Goal: Task Accomplishment & Management: Manage account settings

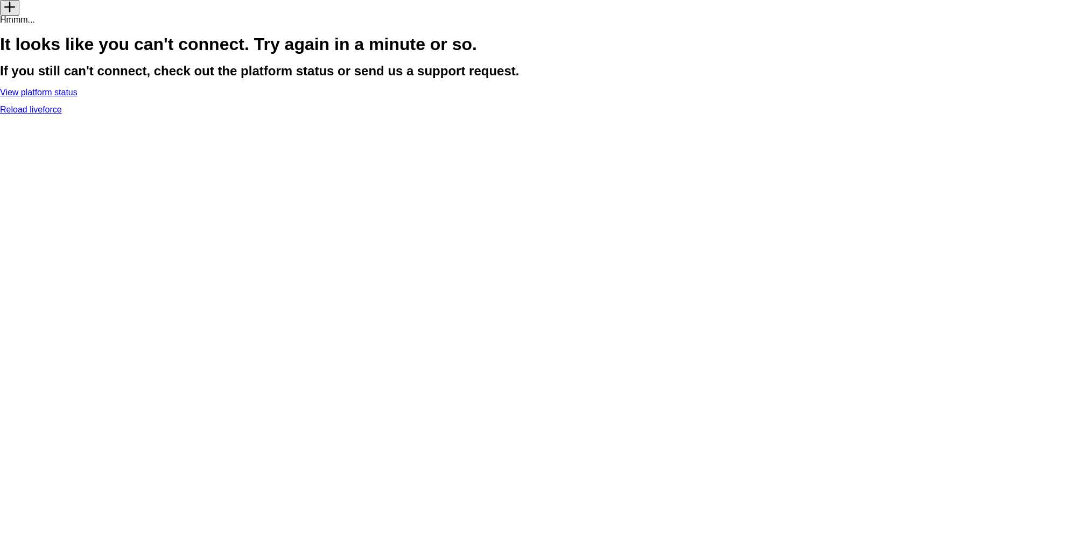
click at [62, 114] on link "Reload liveforce" at bounding box center [31, 109] width 62 height 9
click at [77, 97] on link "View platform status" at bounding box center [38, 92] width 77 height 9
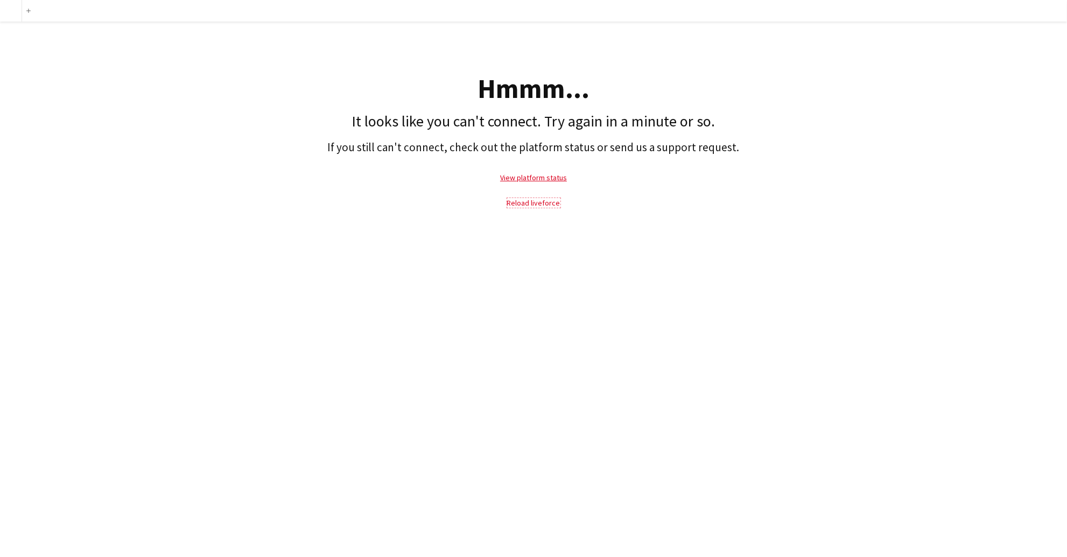
click at [527, 200] on link "Reload liveforce" at bounding box center [533, 203] width 53 height 10
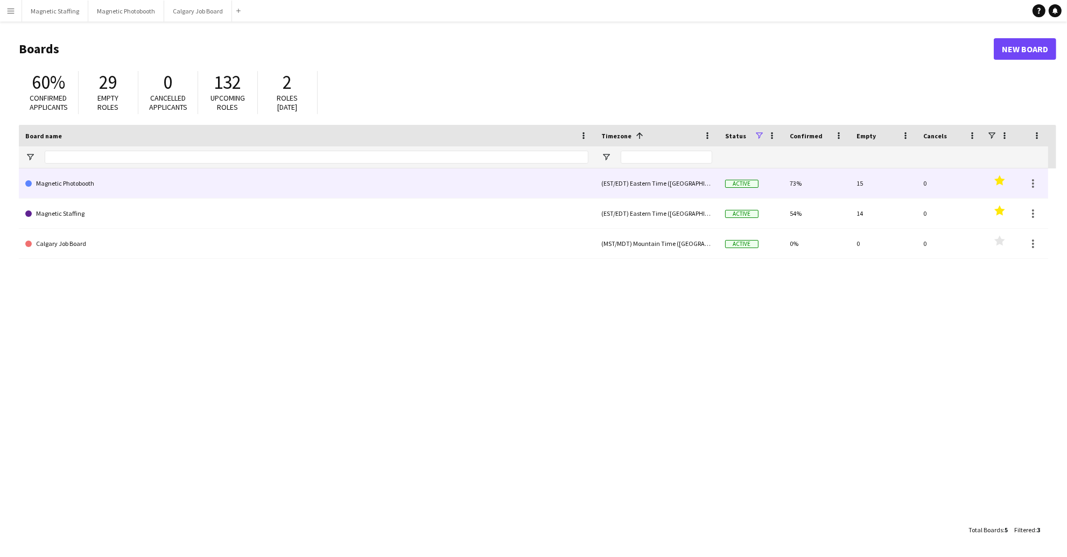
click at [127, 193] on link "Magnetic Photobooth" at bounding box center [306, 183] width 563 height 30
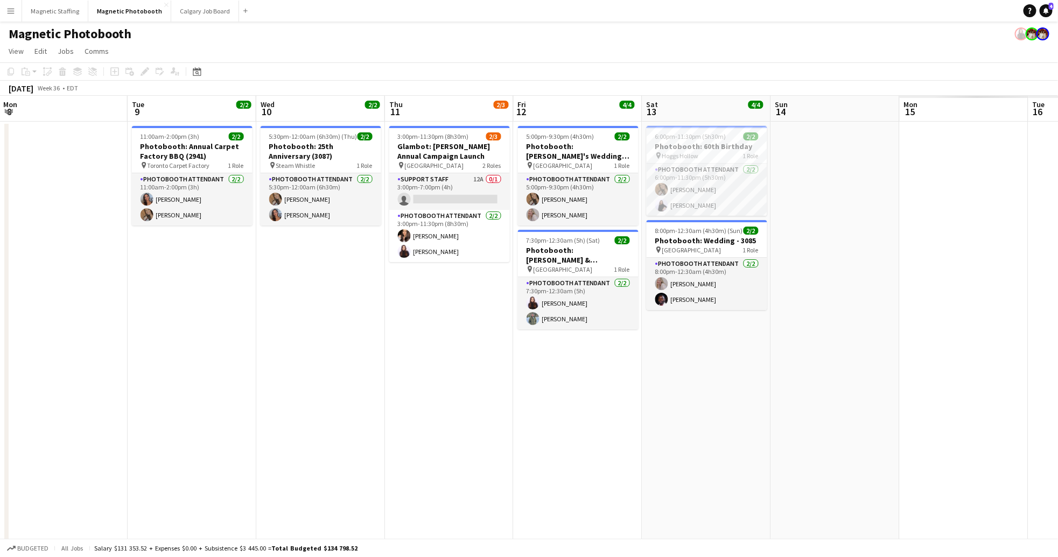
scroll to position [0, 346]
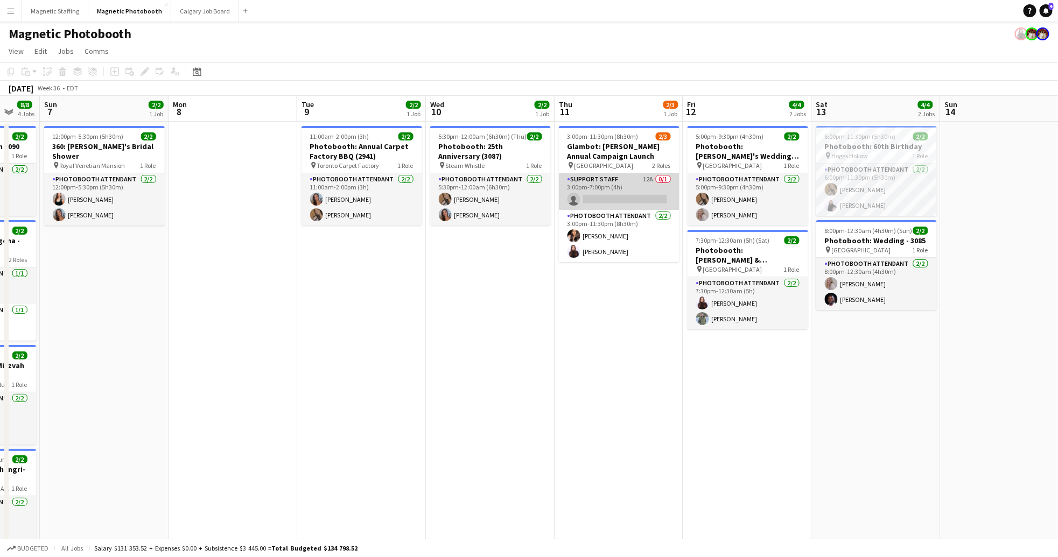
click at [627, 185] on app-card-role "Support Staff 12A 0/1 3:00pm-7:00pm (4h) single-neutral-actions" at bounding box center [619, 191] width 121 height 37
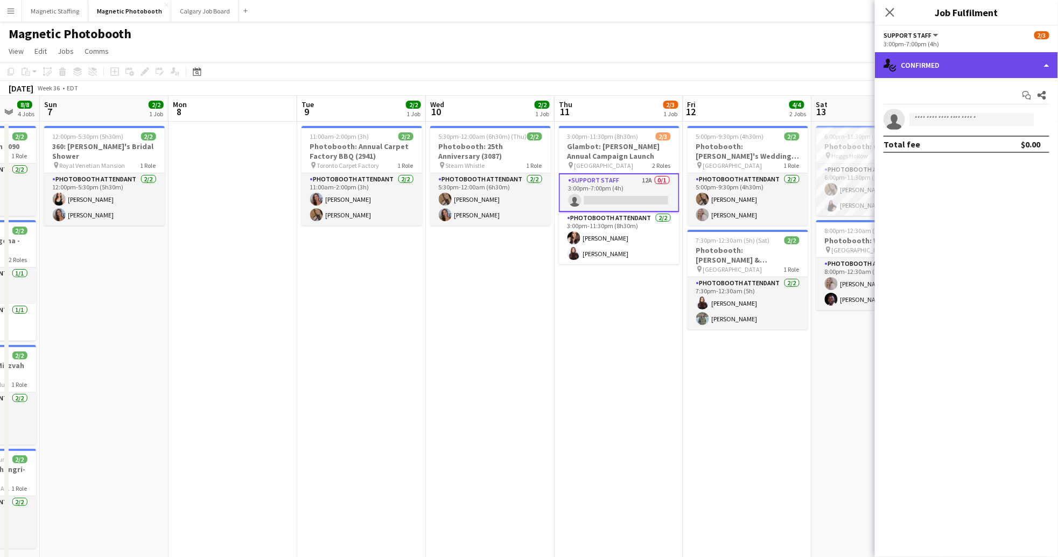
click at [956, 65] on div "single-neutral-actions-check-2 Confirmed" at bounding box center [966, 65] width 183 height 26
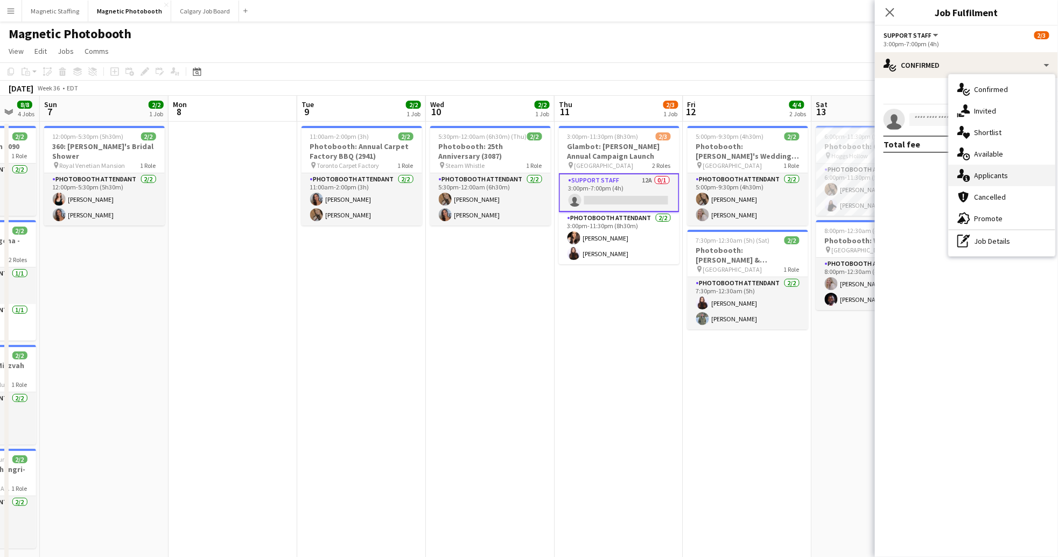
click at [1010, 180] on div "single-neutral-actions-information Applicants" at bounding box center [1001, 176] width 107 height 22
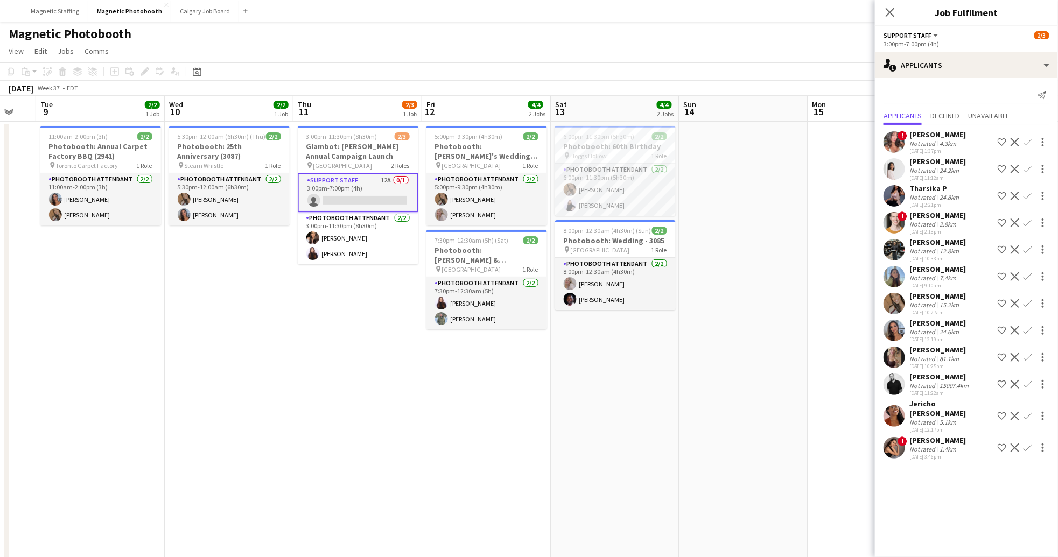
scroll to position [0, 350]
click at [890, 10] on icon "Close pop-in" at bounding box center [889, 12] width 10 height 10
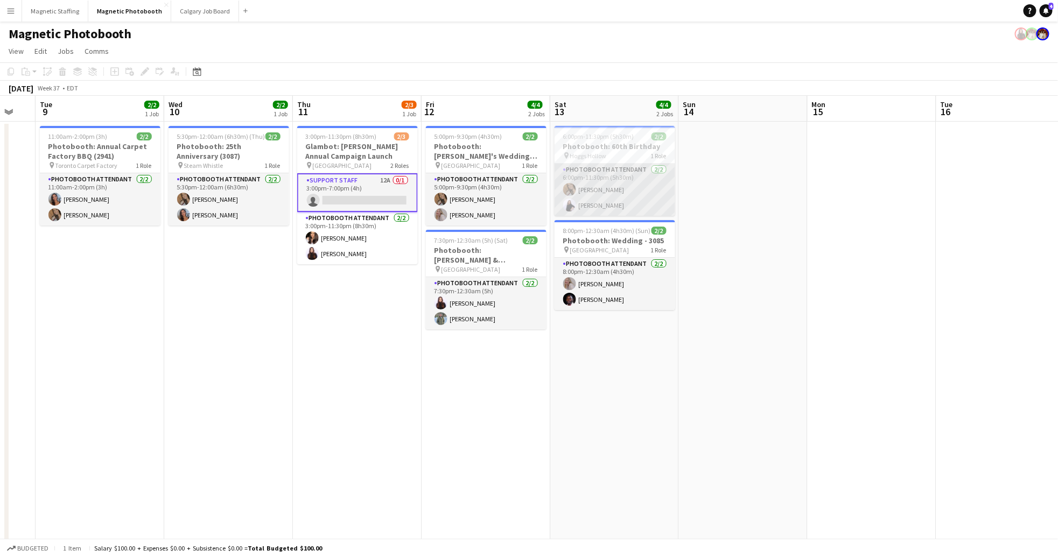
click at [644, 199] on app-card-role "Photobooth Attendant 2/2 6:00pm-11:30pm (5h30m) erica Musso Isabel Suckiel" at bounding box center [614, 190] width 121 height 52
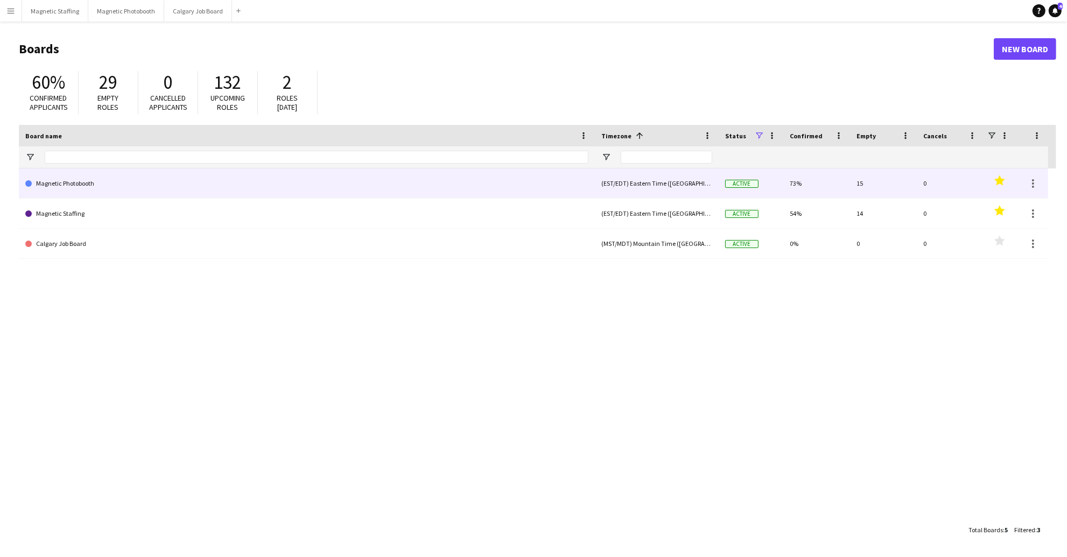
click at [129, 191] on link "Magnetic Photobooth" at bounding box center [306, 183] width 563 height 30
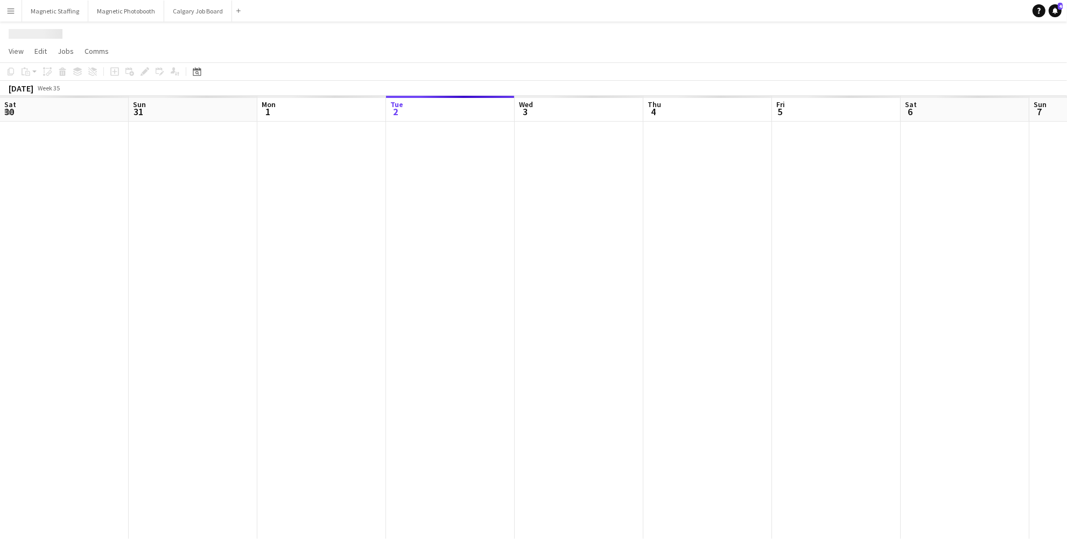
scroll to position [0, 257]
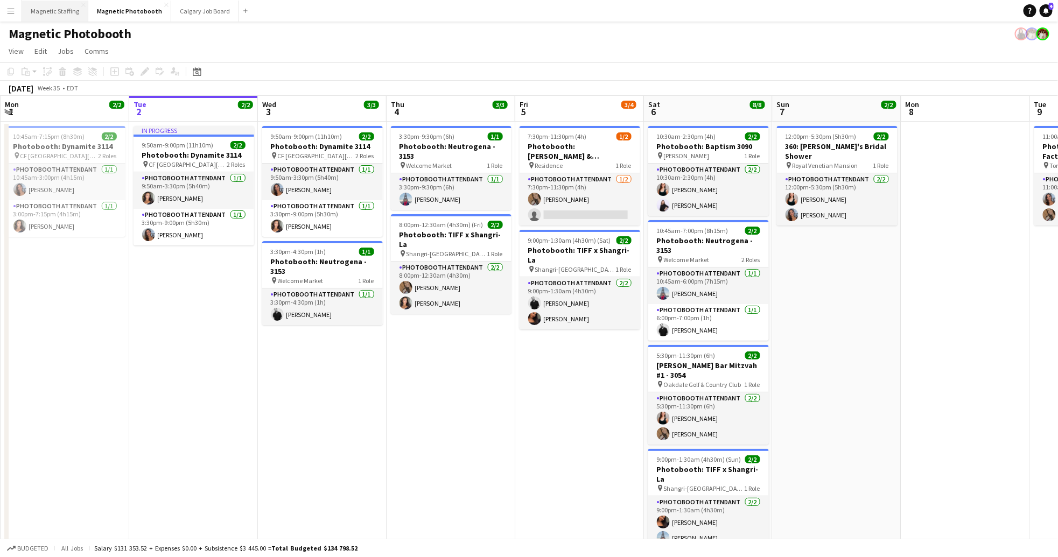
click at [56, 12] on button "Magnetic Staffing Close" at bounding box center [55, 11] width 66 height 21
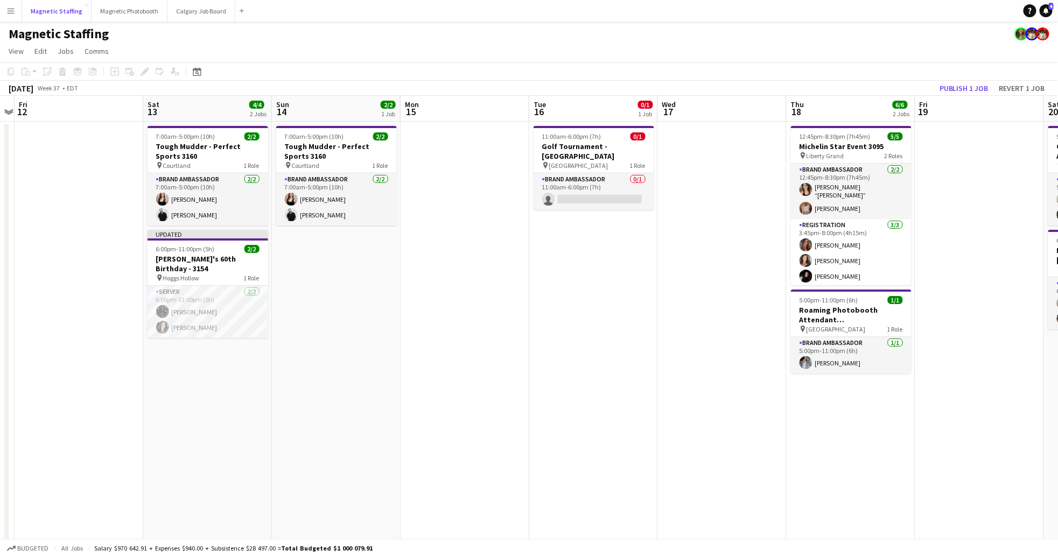
scroll to position [0, 361]
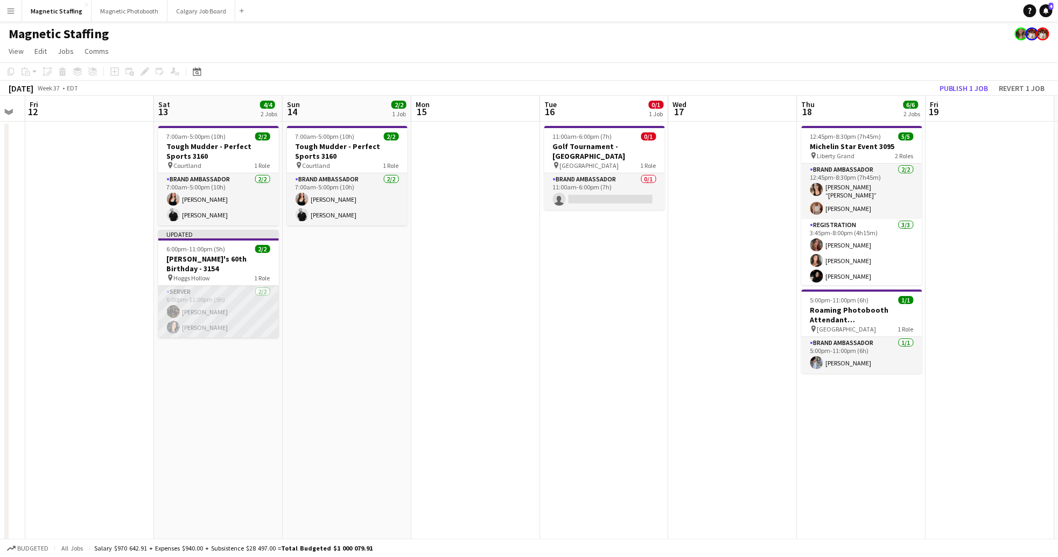
click at [215, 291] on app-card-role "Server [DATE] 6:00pm-11:00pm (5h) [PERSON_NAME] [PERSON_NAME]" at bounding box center [218, 312] width 121 height 52
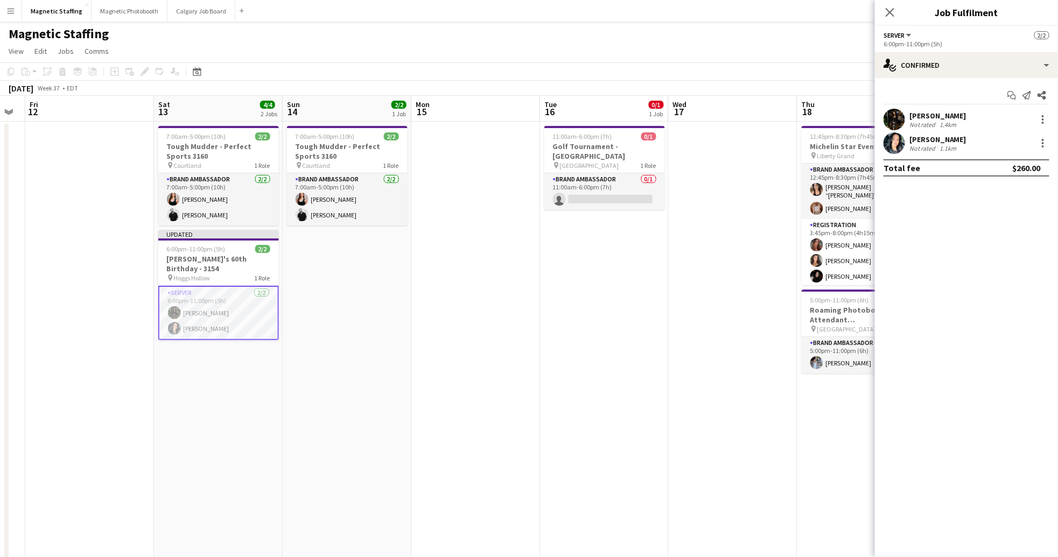
click at [903, 122] on app-user-avatar at bounding box center [894, 120] width 22 height 22
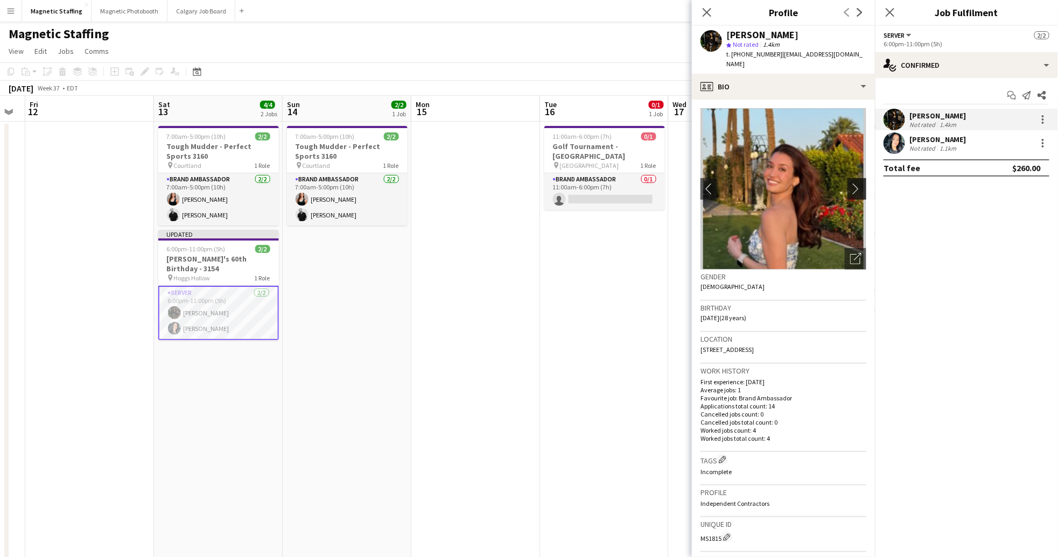
click at [850, 183] on app-icon "chevron-right" at bounding box center [858, 188] width 17 height 11
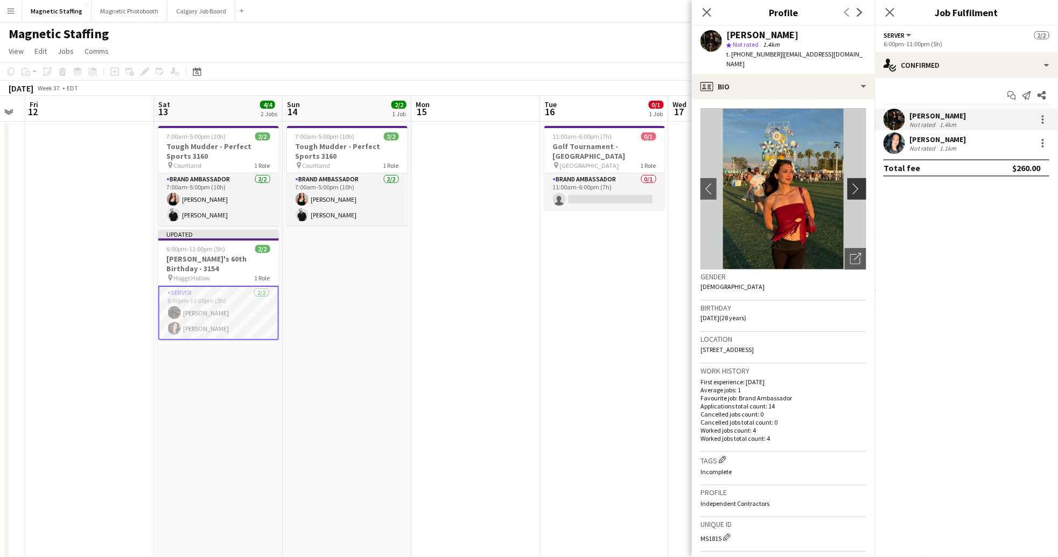
click at [850, 183] on app-icon "chevron-right" at bounding box center [858, 188] width 17 height 11
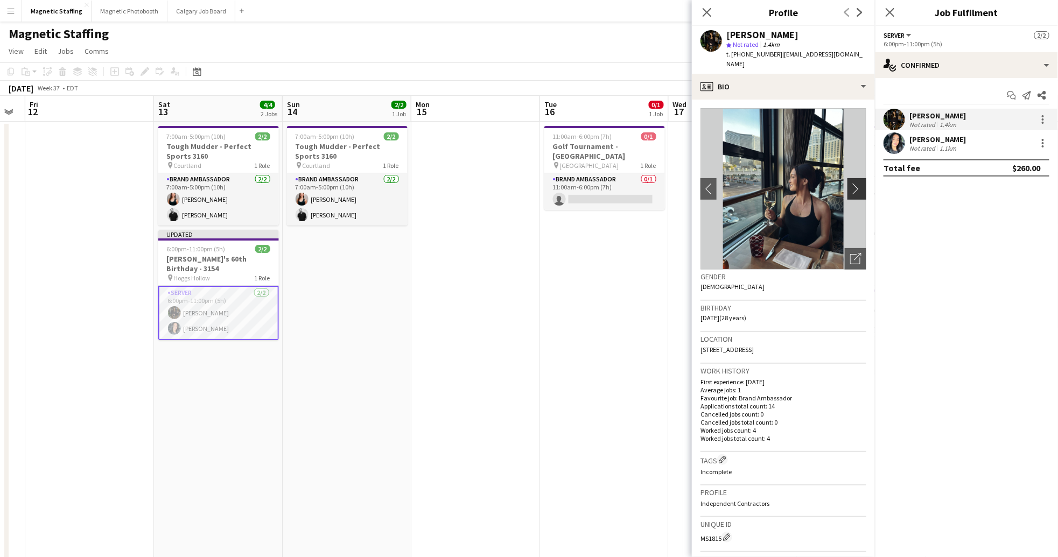
click at [850, 183] on app-icon "chevron-right" at bounding box center [858, 188] width 17 height 11
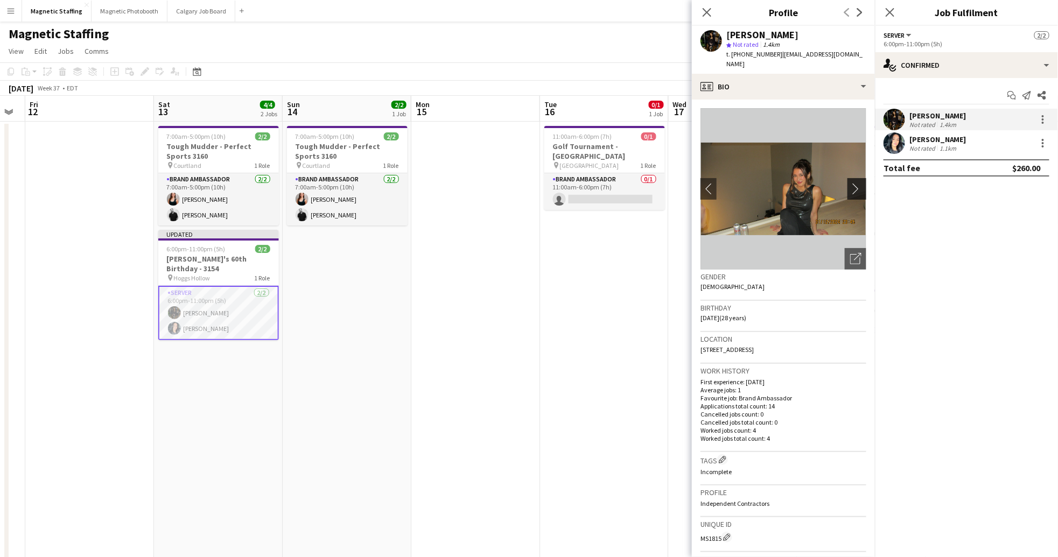
click at [850, 183] on app-icon "chevron-right" at bounding box center [858, 188] width 17 height 11
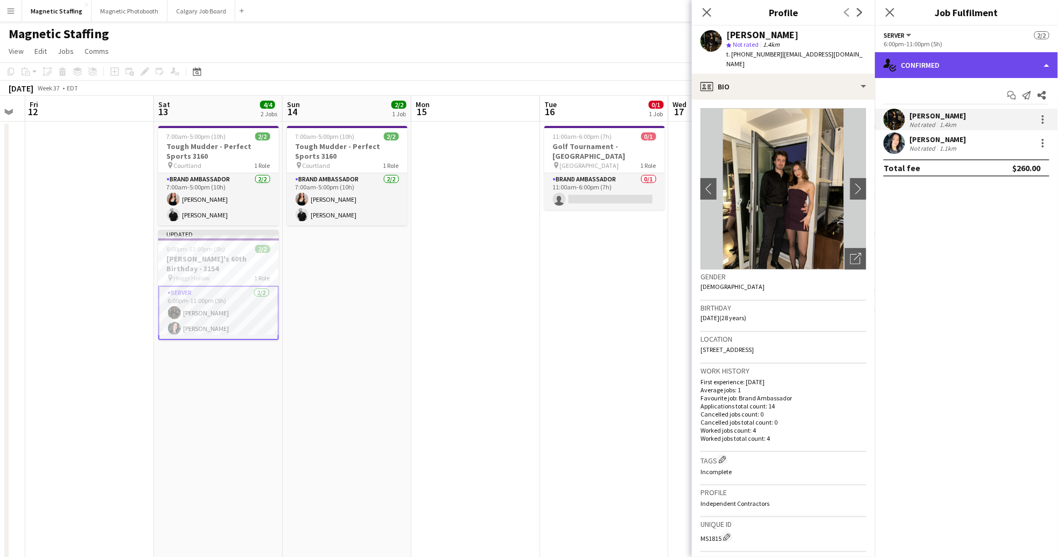
click at [978, 65] on div "single-neutral-actions-check-2 Confirmed" at bounding box center [966, 65] width 183 height 26
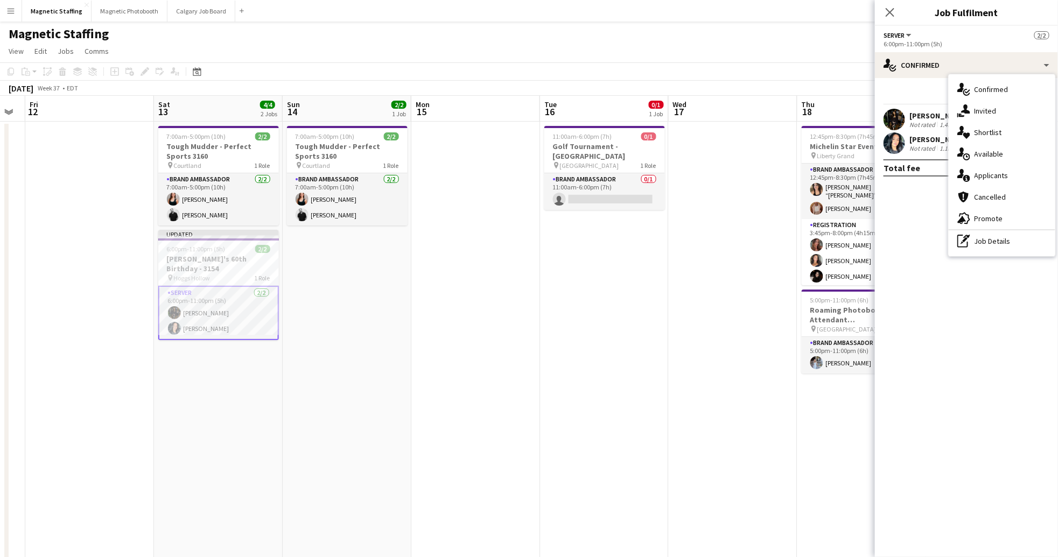
click at [1016, 173] on div "single-neutral-actions-information Applicants" at bounding box center [1001, 176] width 107 height 22
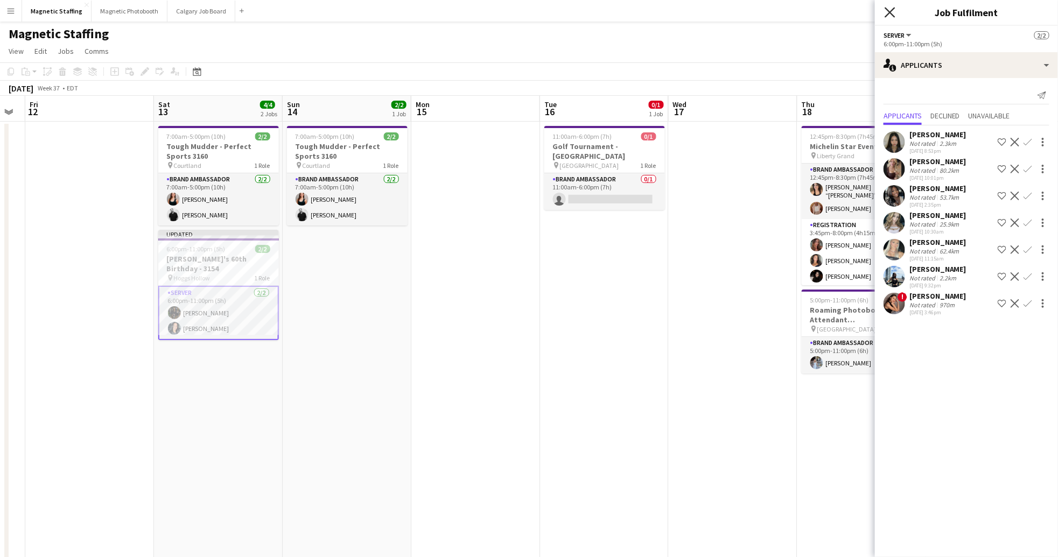
click at [888, 12] on icon "Close pop-in" at bounding box center [889, 12] width 10 height 10
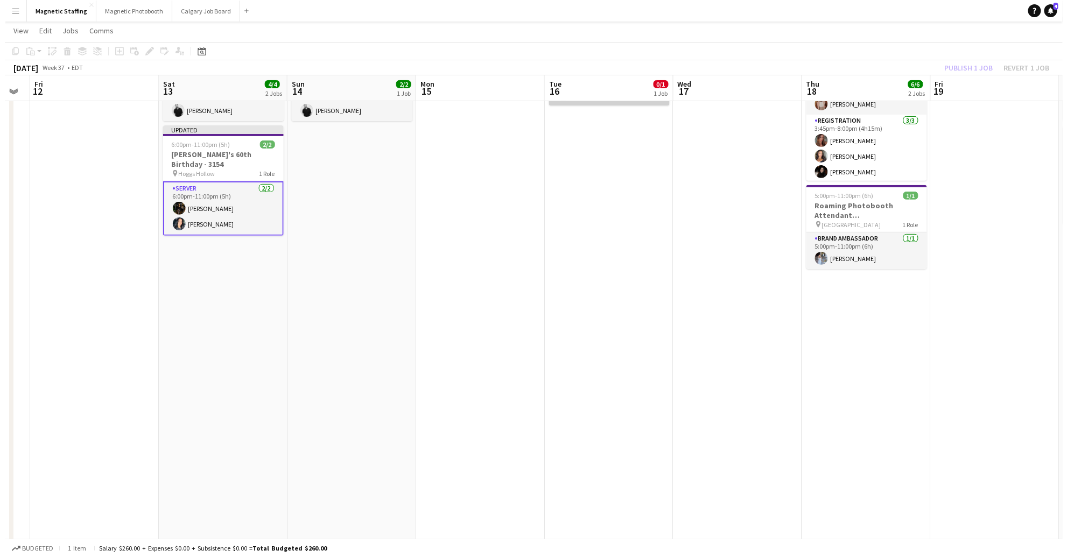
scroll to position [0, 0]
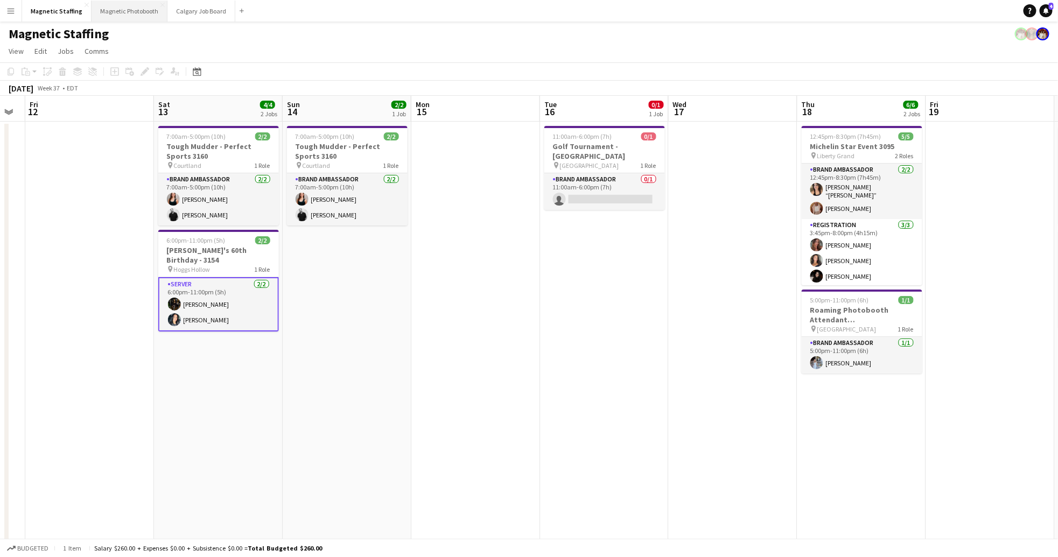
click at [145, 9] on button "Magnetic Photobooth Close" at bounding box center [129, 11] width 76 height 21
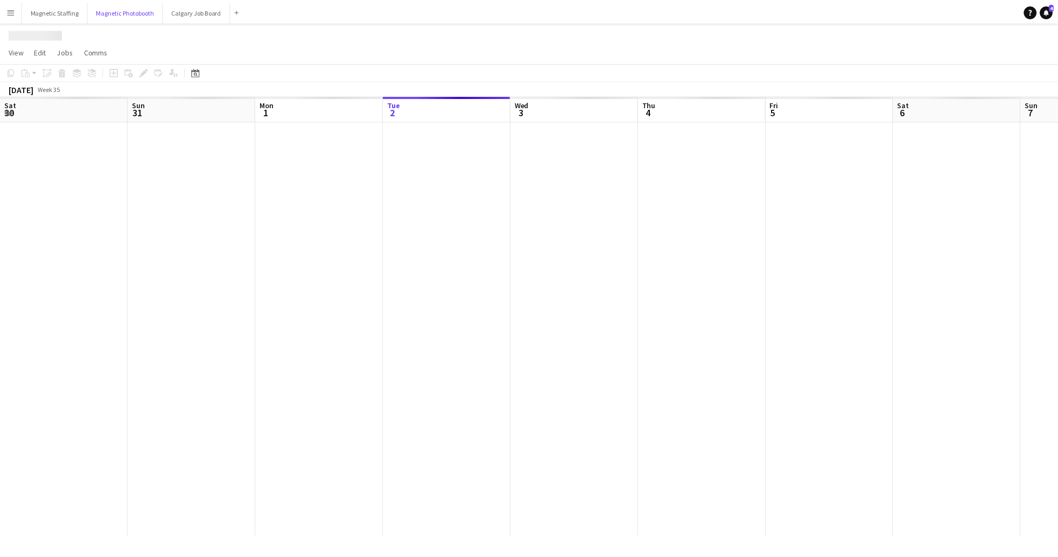
scroll to position [0, 257]
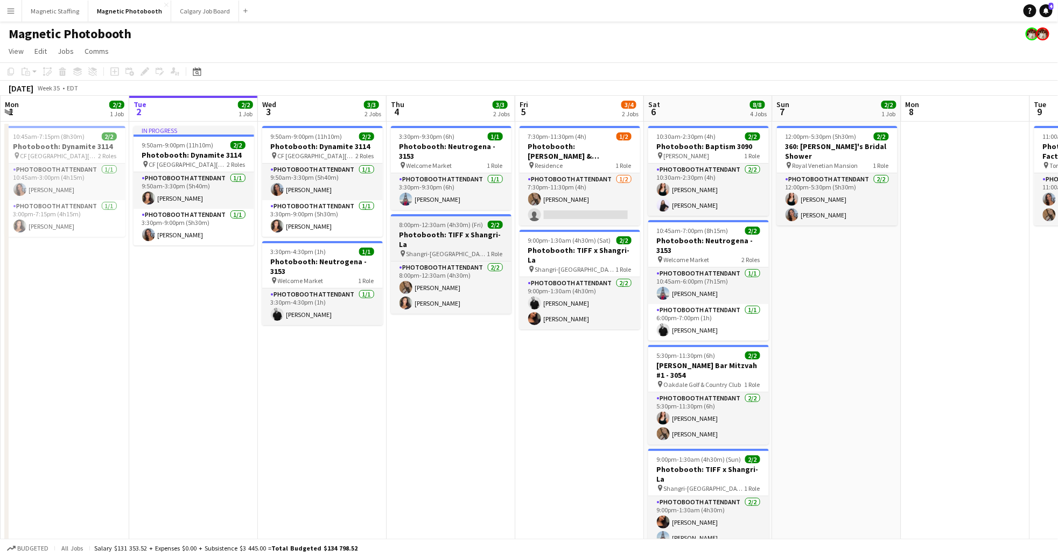
click at [460, 230] on h3 "Photobooth: TIFF x Shangri-La" at bounding box center [451, 239] width 121 height 19
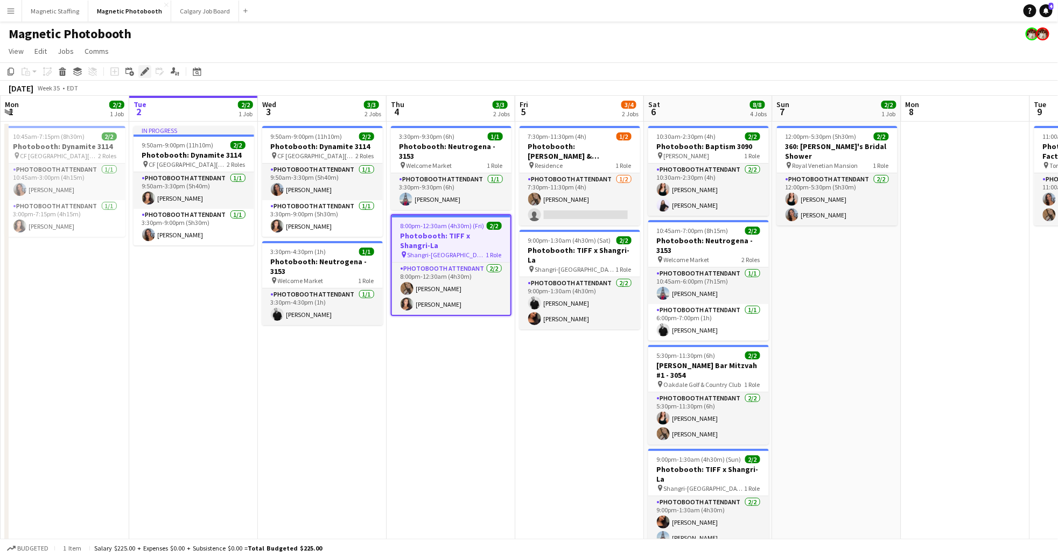
click at [143, 71] on icon "Edit" at bounding box center [144, 71] width 9 height 9
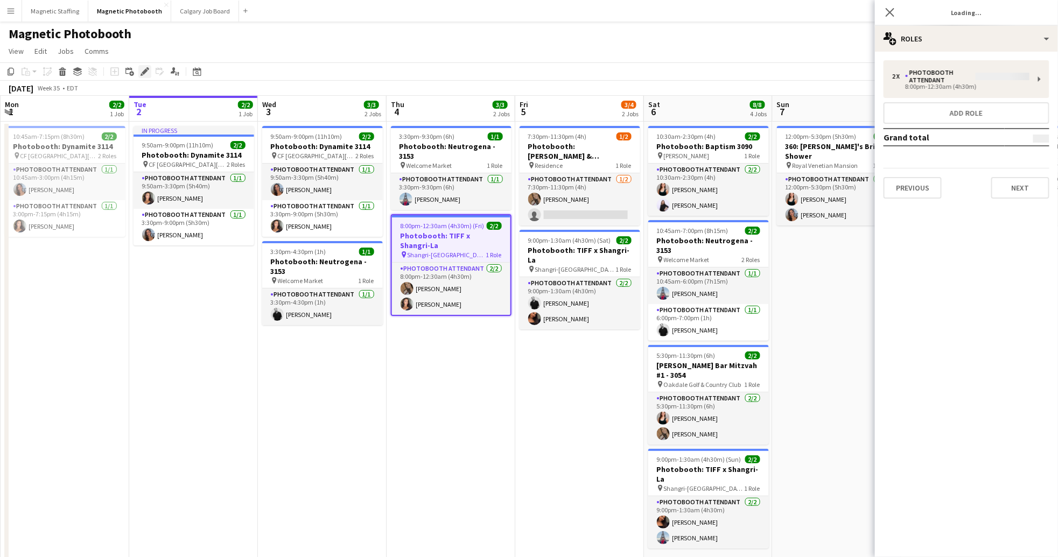
type input "*******"
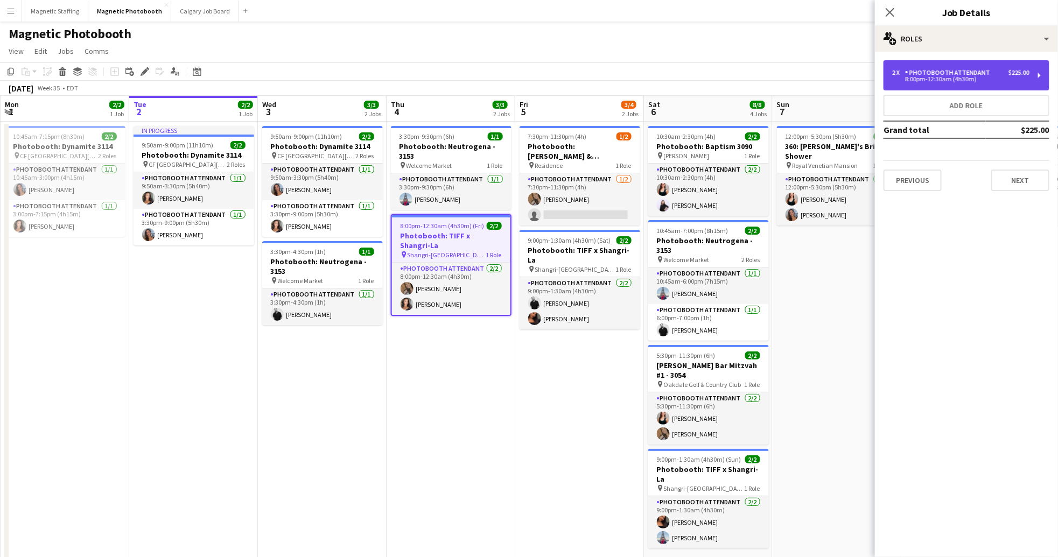
click at [957, 82] on div "8:00pm-12:30am (4h30m)" at bounding box center [960, 78] width 137 height 5
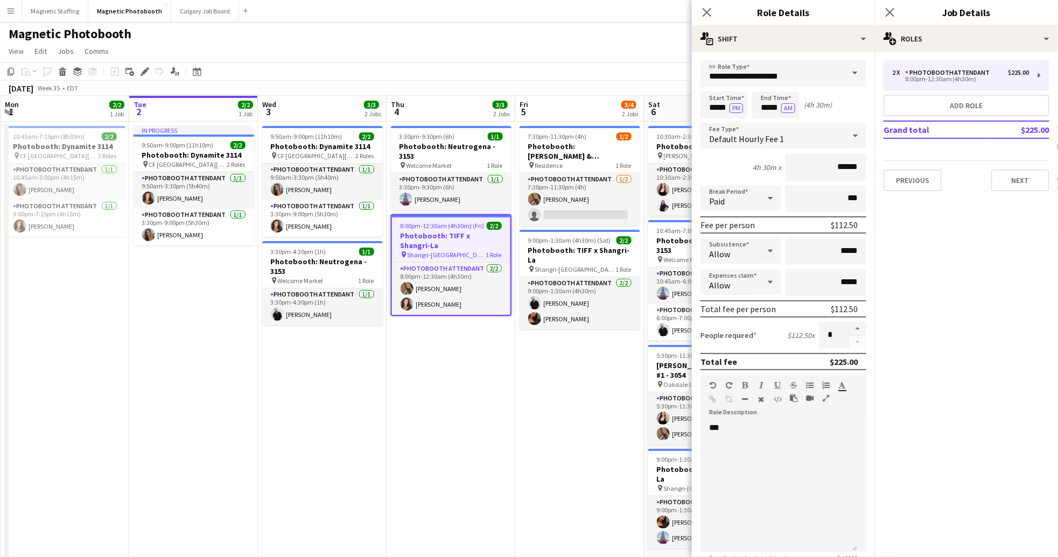
click at [910, 191] on div "2 x Photobooth Attendant $225.00 8:00pm-12:30am (4h30m) Add role Grand total $2…" at bounding box center [966, 126] width 183 height 148
click at [919, 175] on button "Previous" at bounding box center [912, 181] width 58 height 22
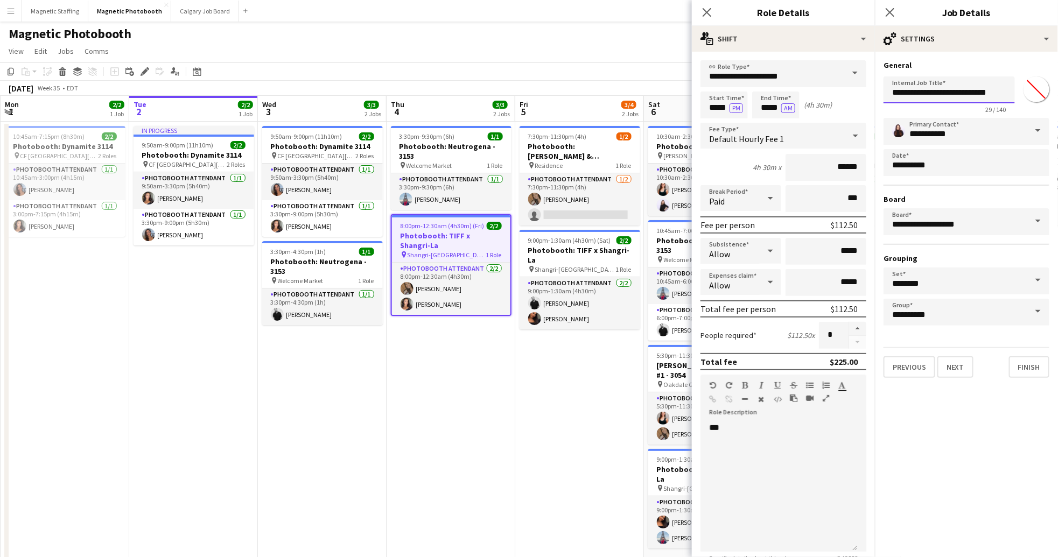
click at [991, 98] on input "**********" at bounding box center [948, 89] width 131 height 27
type input "**********"
click at [1030, 367] on button "Finish" at bounding box center [1029, 367] width 40 height 22
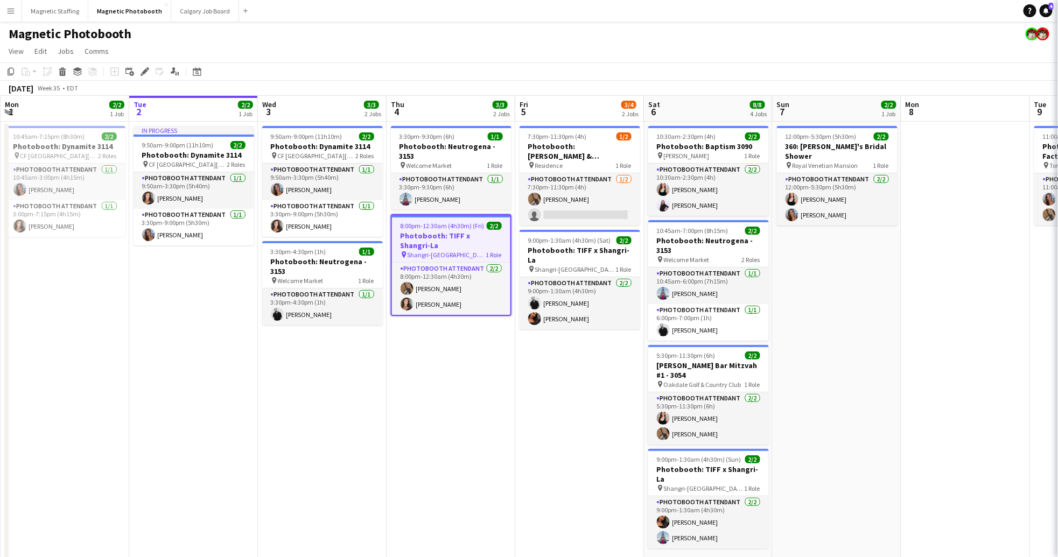
scroll to position [0, 0]
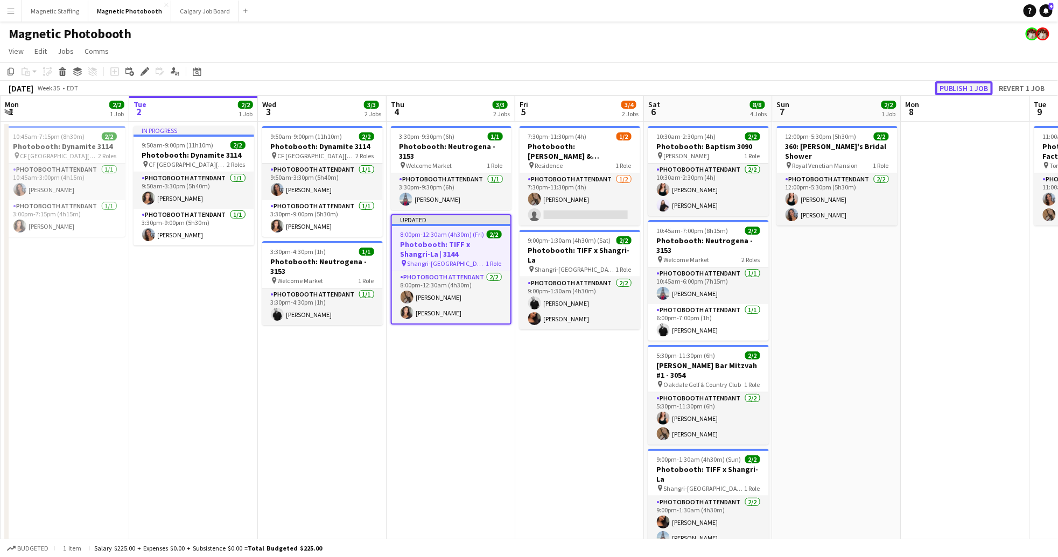
click at [977, 90] on button "Publish 1 job" at bounding box center [964, 88] width 58 height 14
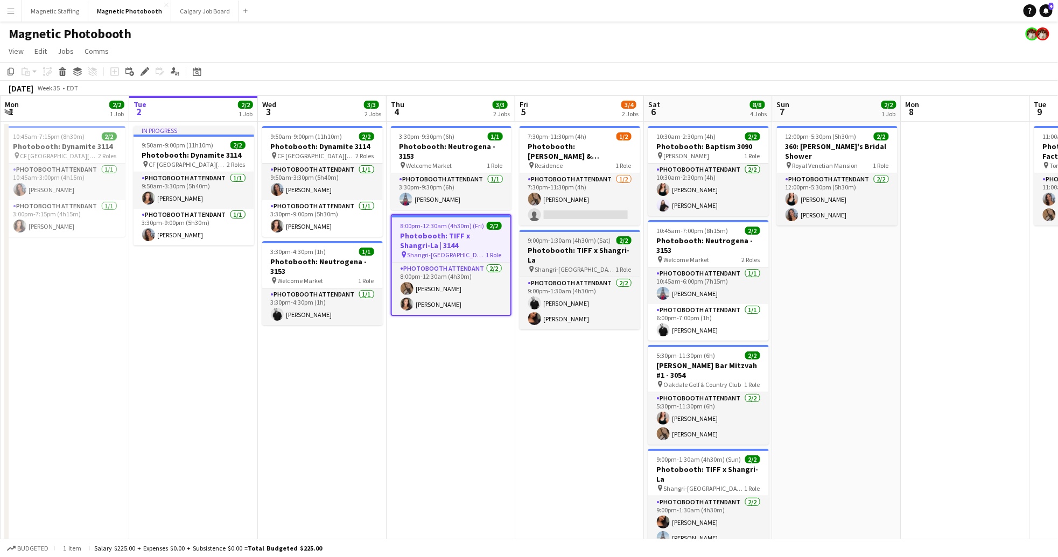
click at [560, 242] on span "9:00pm-1:30am (4h30m) (Sat)" at bounding box center [569, 240] width 83 height 8
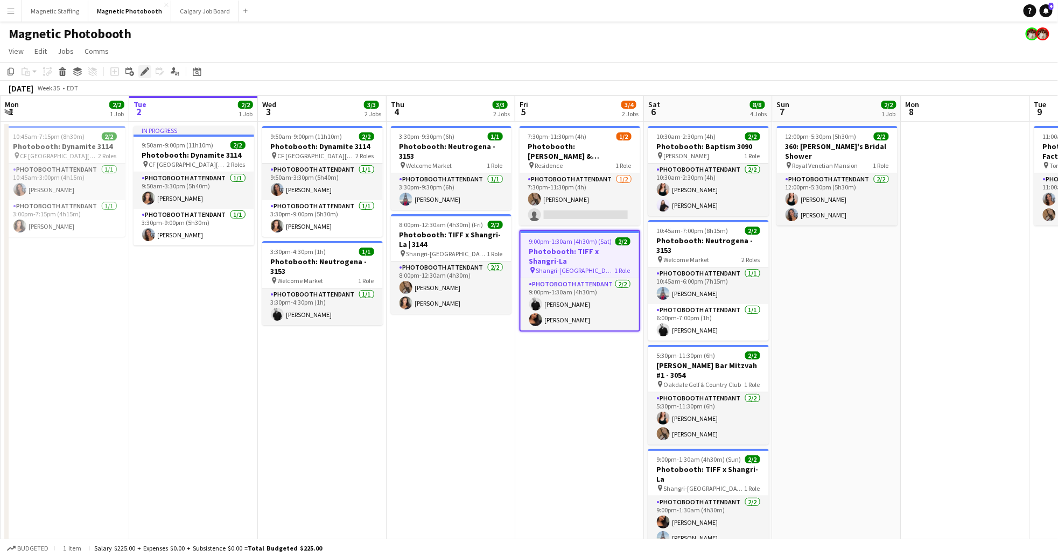
click at [143, 69] on icon "Edit" at bounding box center [144, 71] width 9 height 9
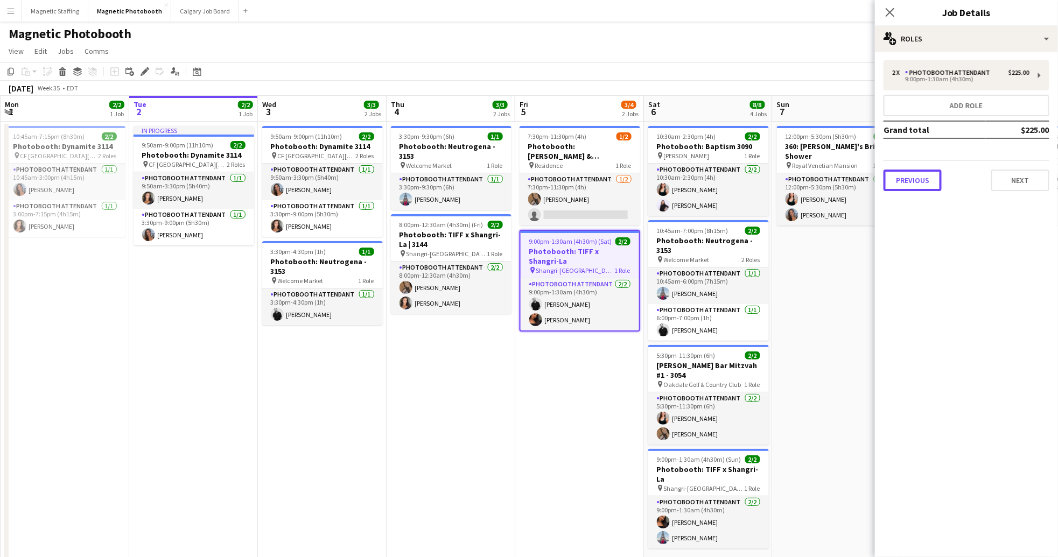
click at [911, 176] on button "Previous" at bounding box center [912, 181] width 58 height 22
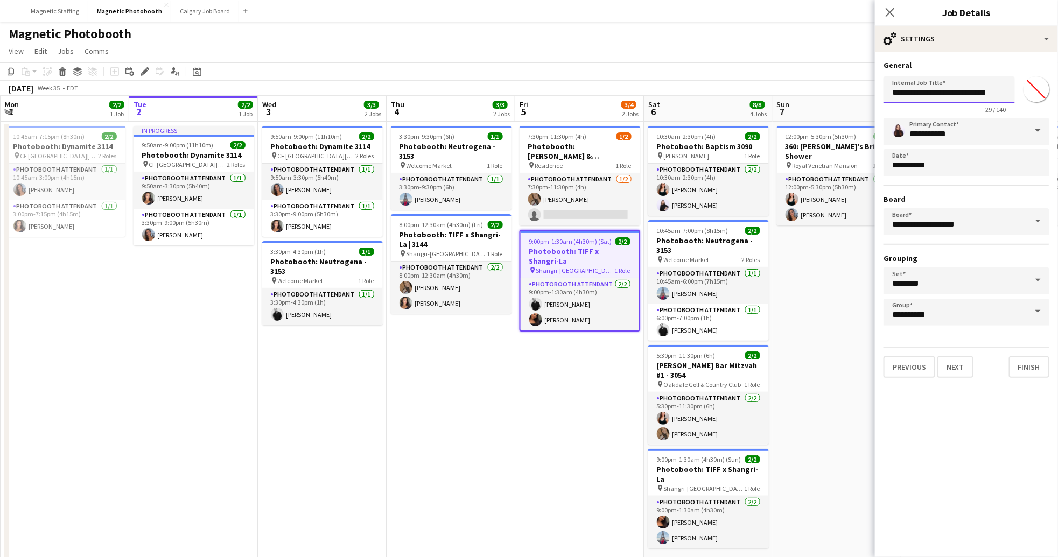
click at [987, 94] on input "**********" at bounding box center [948, 89] width 131 height 27
type input "**********"
click at [1032, 362] on button "Finish" at bounding box center [1029, 367] width 40 height 22
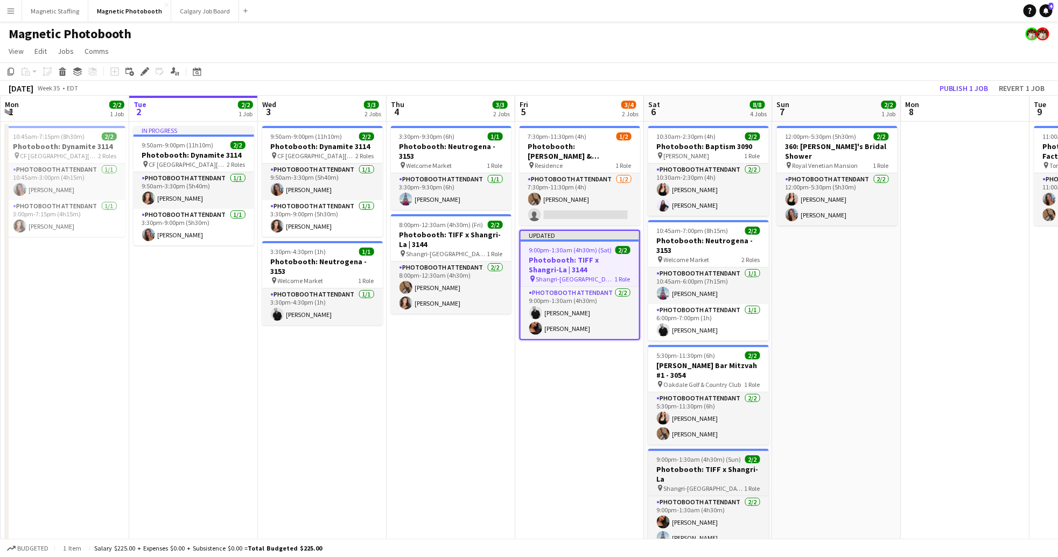
click at [708, 484] on span "Shangri-[GEOGRAPHIC_DATA]" at bounding box center [704, 488] width 81 height 8
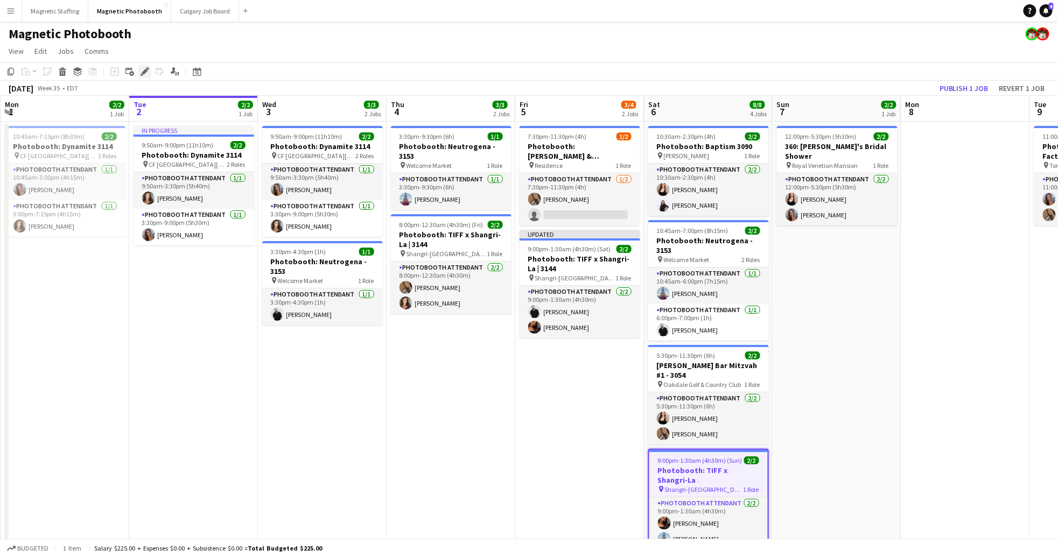
click at [145, 74] on icon "Edit" at bounding box center [144, 71] width 9 height 9
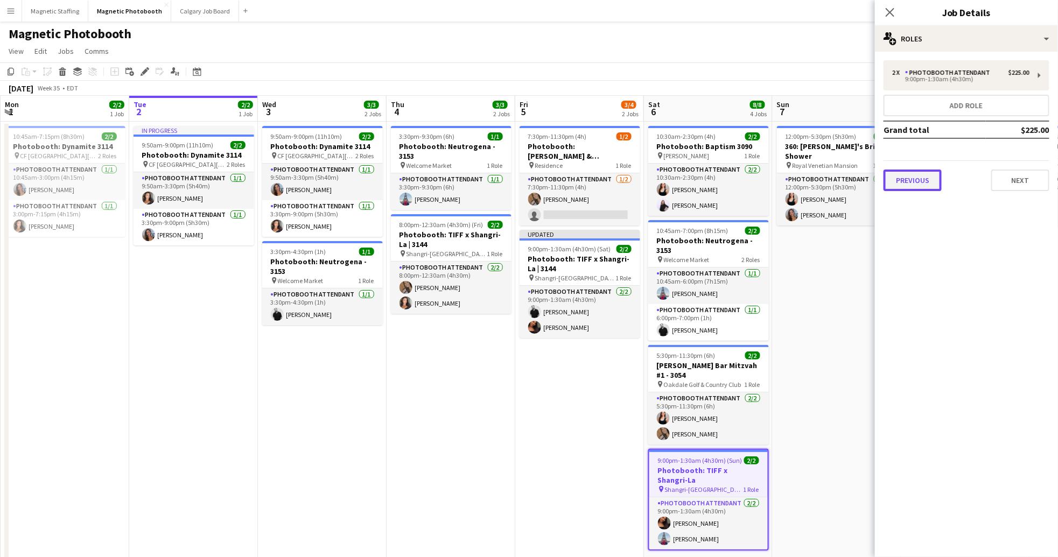
click at [914, 183] on button "Previous" at bounding box center [912, 181] width 58 height 22
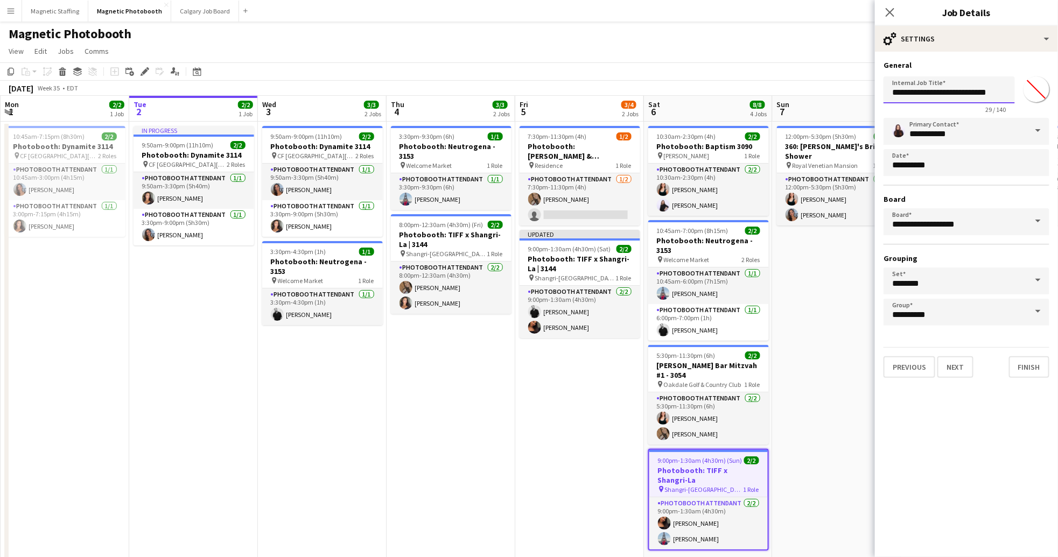
click at [995, 95] on input "**********" at bounding box center [948, 89] width 131 height 27
type input "**********"
drag, startPoint x: 1029, startPoint y: 361, endPoint x: 1032, endPoint y: 331, distance: 30.3
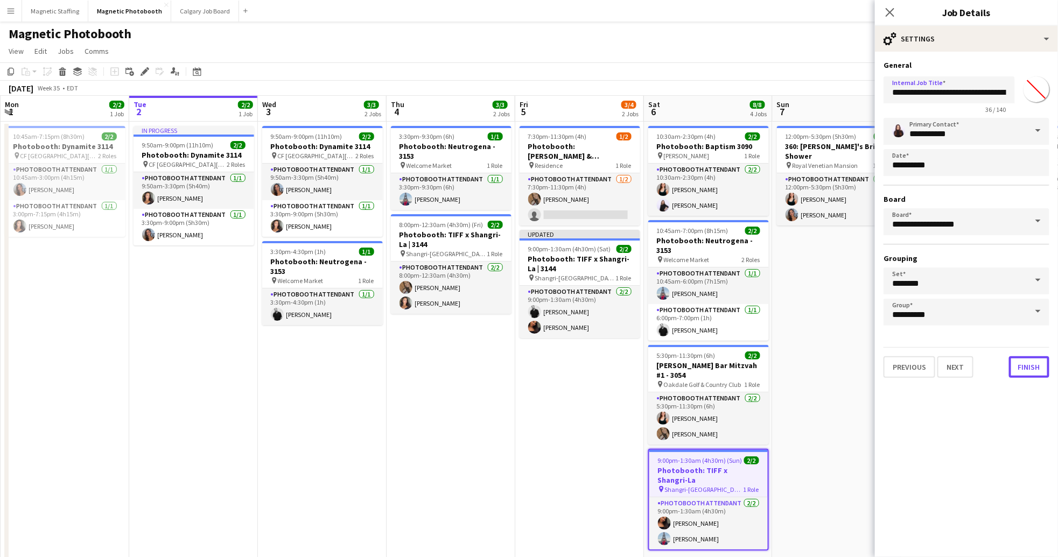
click at [1029, 361] on button "Finish" at bounding box center [1029, 367] width 40 height 22
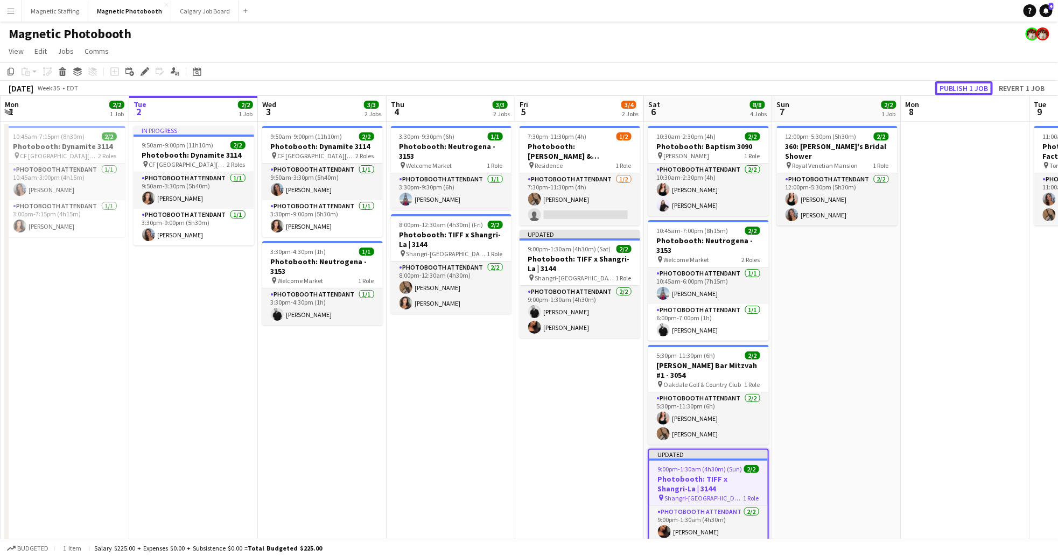
click at [977, 89] on button "Publish 1 job" at bounding box center [964, 88] width 58 height 14
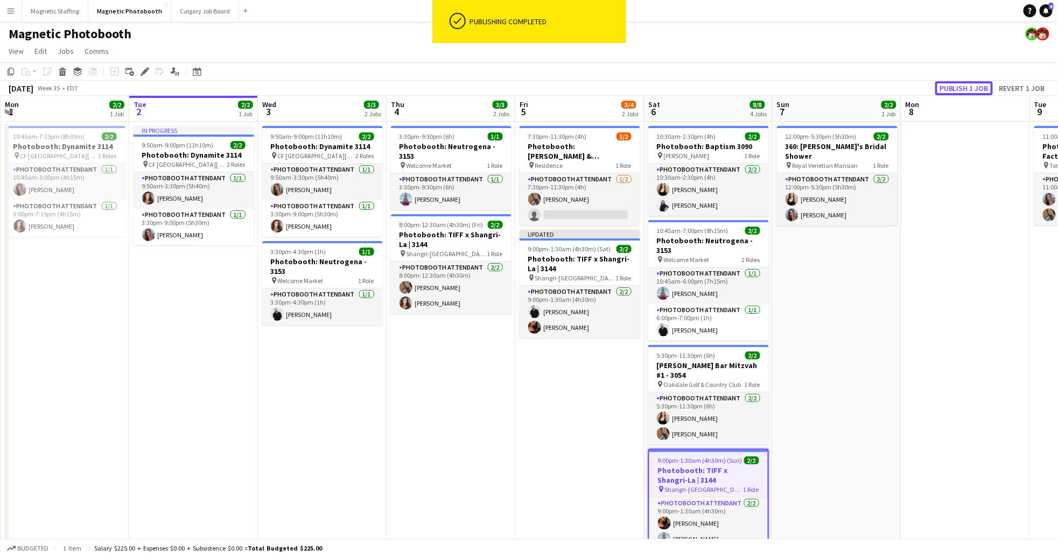
click at [987, 81] on div "Publish 1 job Revert 1 job" at bounding box center [991, 88] width 131 height 14
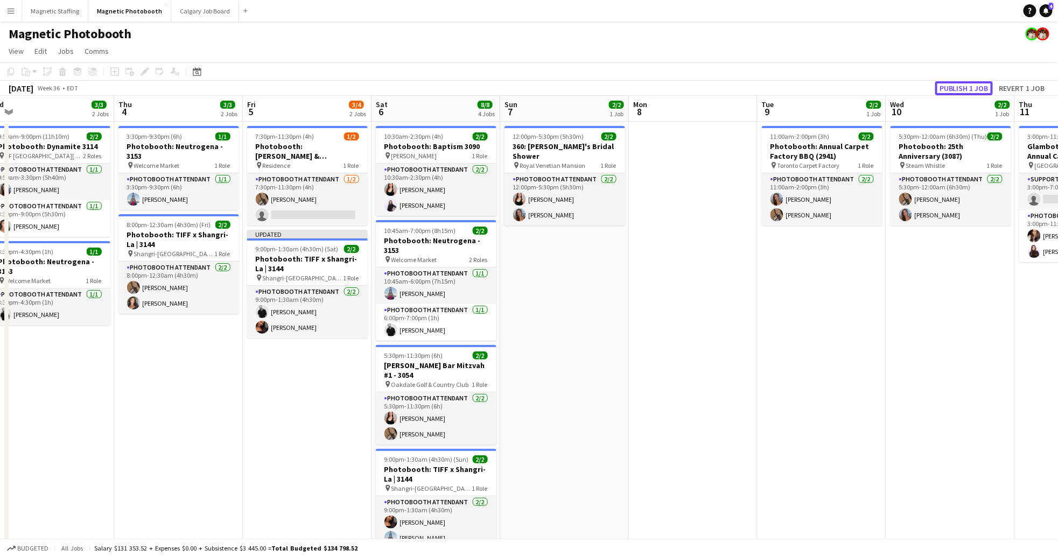
scroll to position [0, 286]
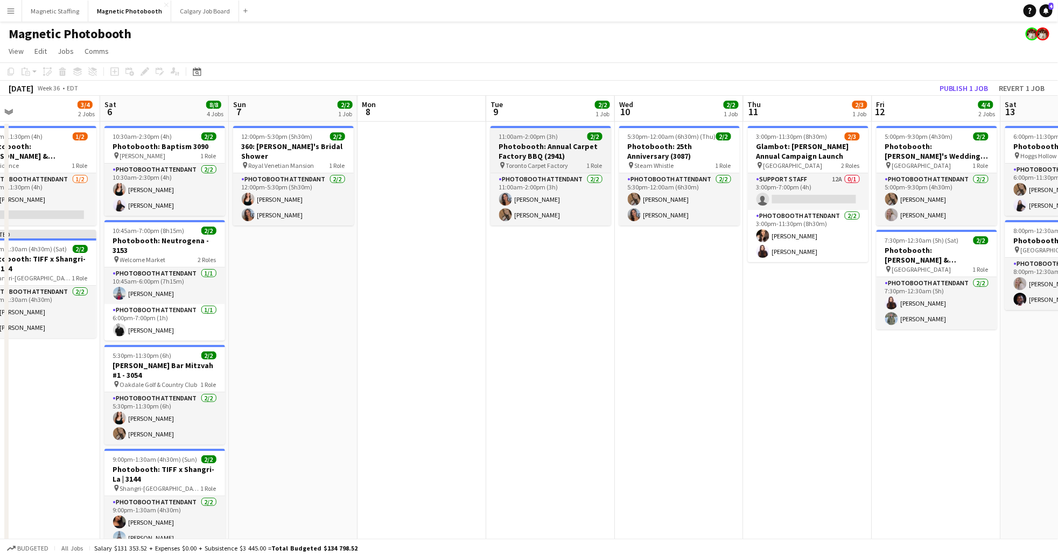
click at [558, 140] on app-job-card "11:00am-2:00pm (3h) 2/2 Photobooth: Annual Carpet Factory BBQ (2941) pin Toront…" at bounding box center [550, 176] width 121 height 100
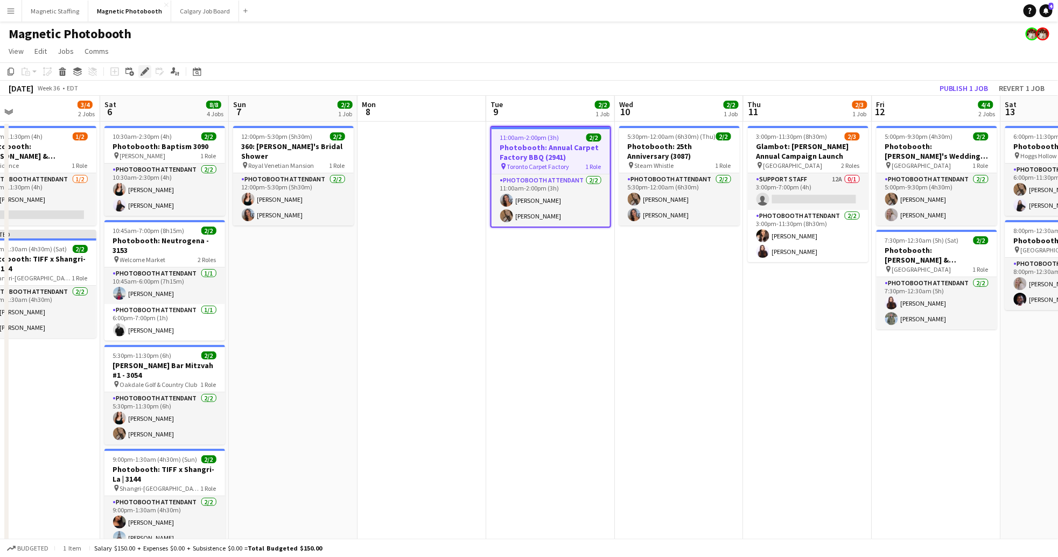
click at [143, 72] on icon at bounding box center [145, 72] width 6 height 6
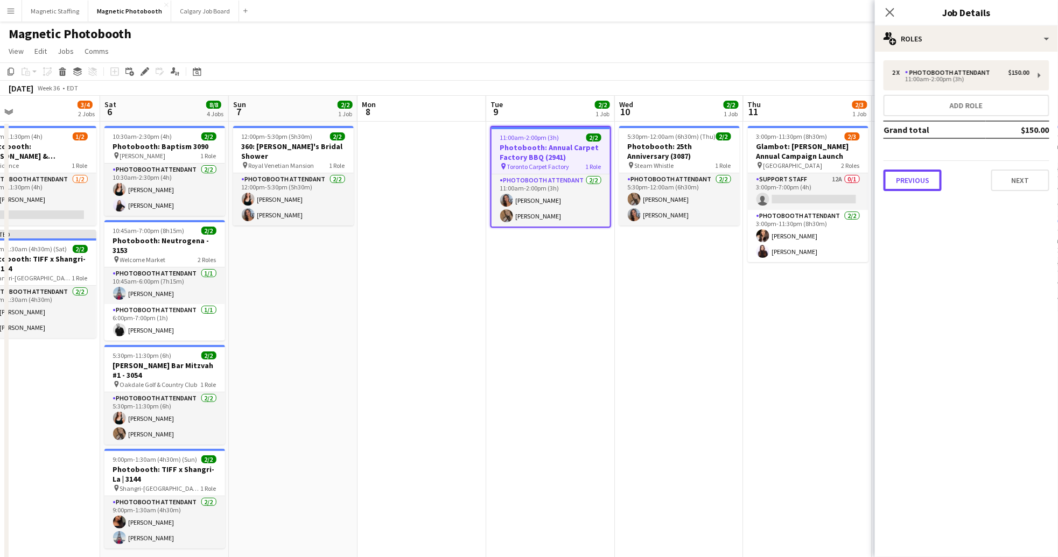
click at [916, 177] on button "Previous" at bounding box center [912, 181] width 58 height 22
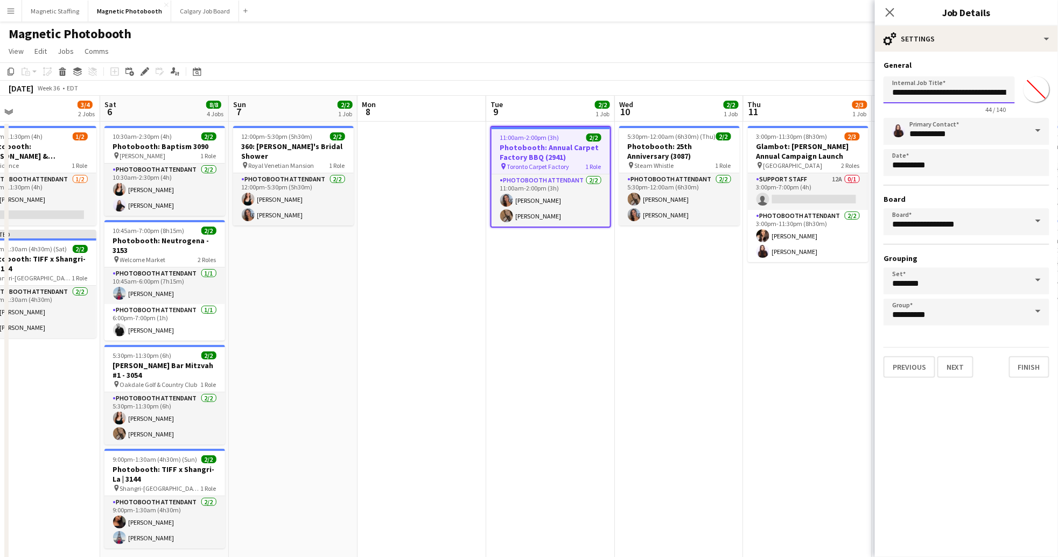
click at [995, 93] on input "**********" at bounding box center [948, 89] width 131 height 27
type input "**********"
click at [1028, 358] on button "Finish" at bounding box center [1029, 367] width 40 height 22
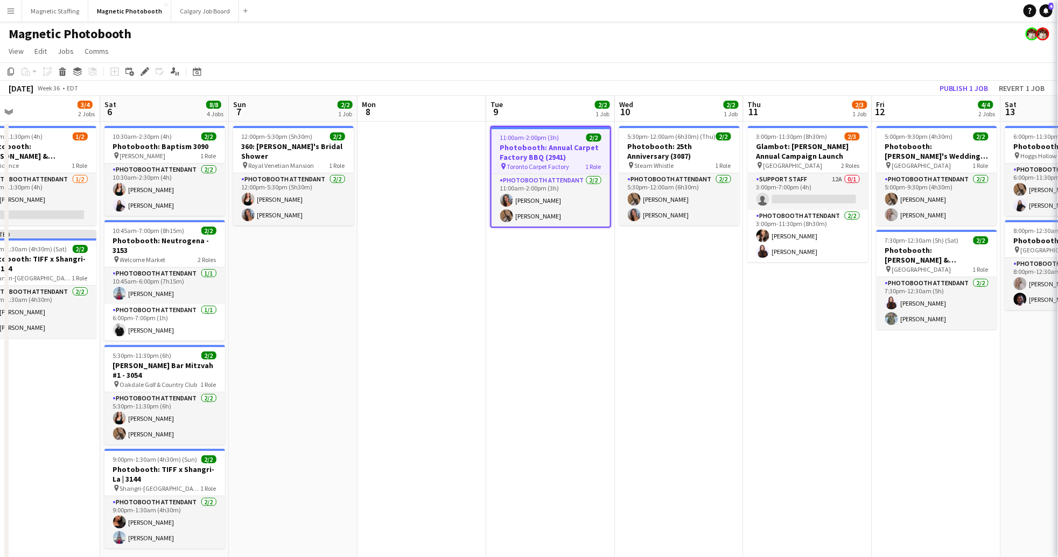
scroll to position [0, 0]
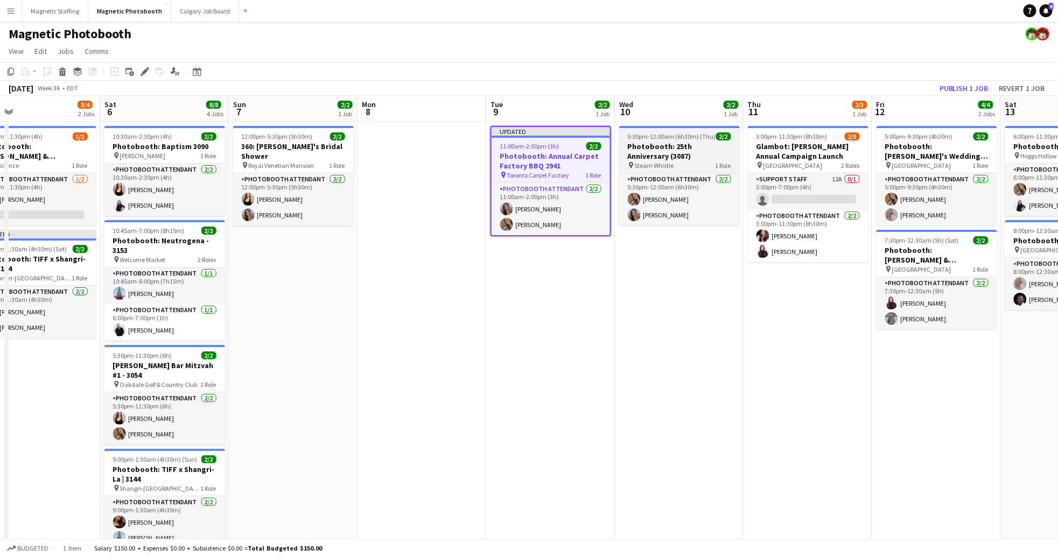
click at [704, 147] on h3 "Photobooth: 25th Anniversary (3087)" at bounding box center [679, 151] width 121 height 19
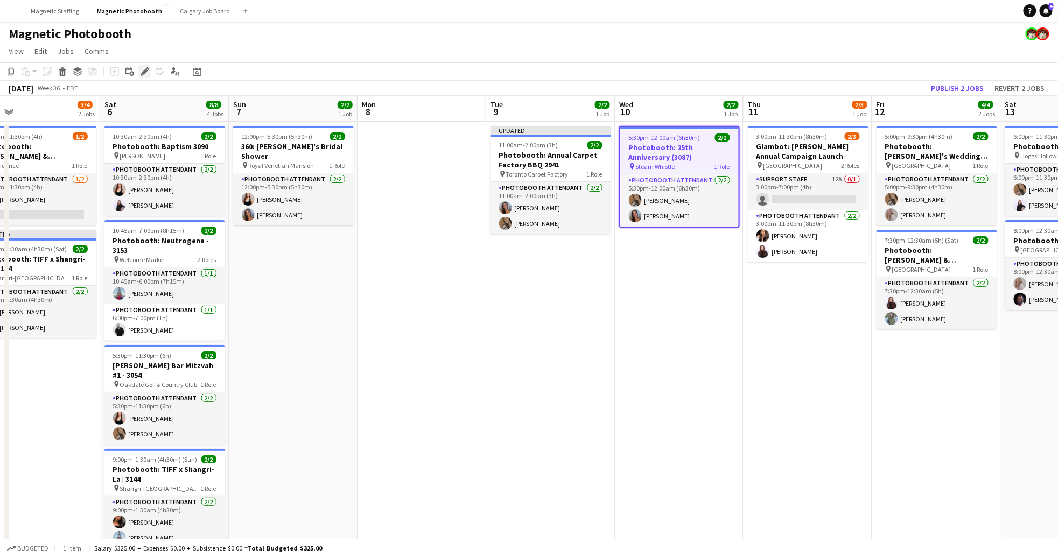
click at [143, 74] on icon at bounding box center [145, 72] width 6 height 6
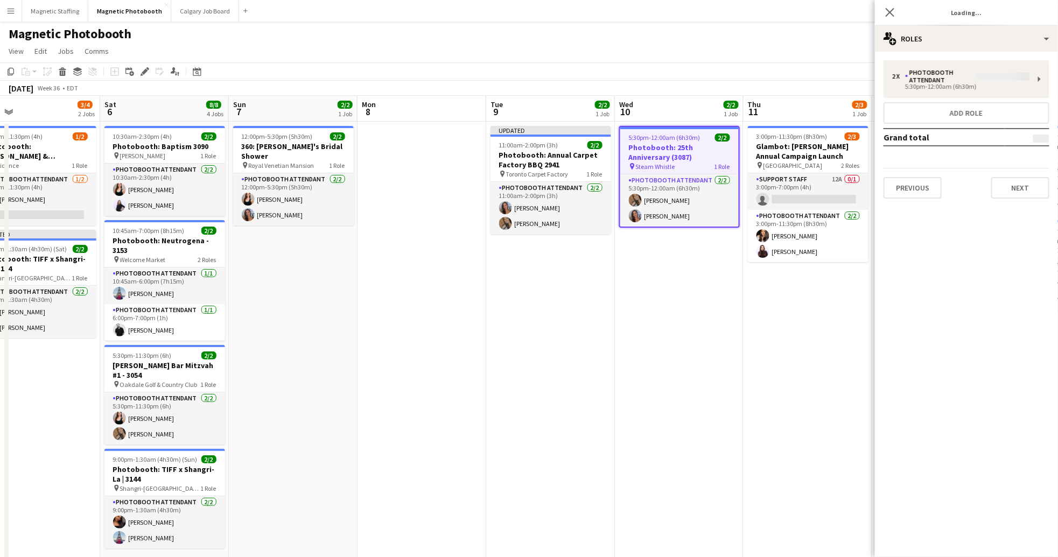
type input "*******"
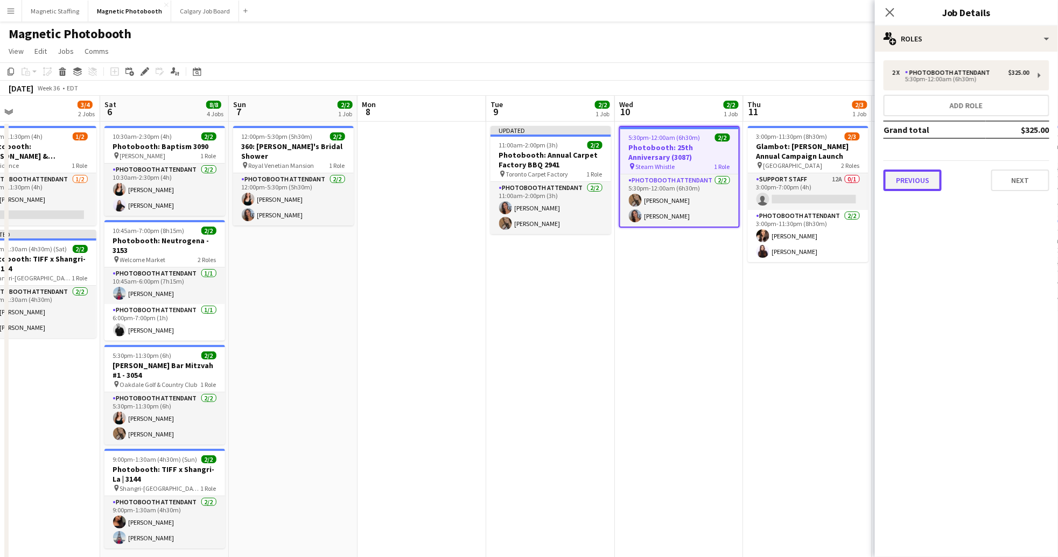
click at [899, 180] on button "Previous" at bounding box center [912, 181] width 58 height 22
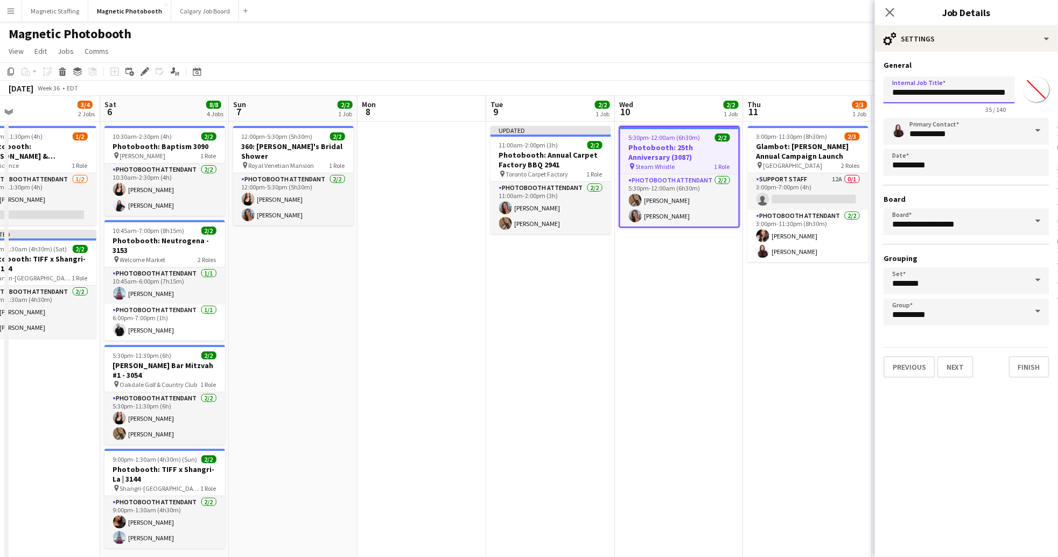
click at [981, 91] on input "**********" at bounding box center [948, 89] width 131 height 27
type input "**********"
click at [1024, 362] on button "Finish" at bounding box center [1029, 367] width 40 height 22
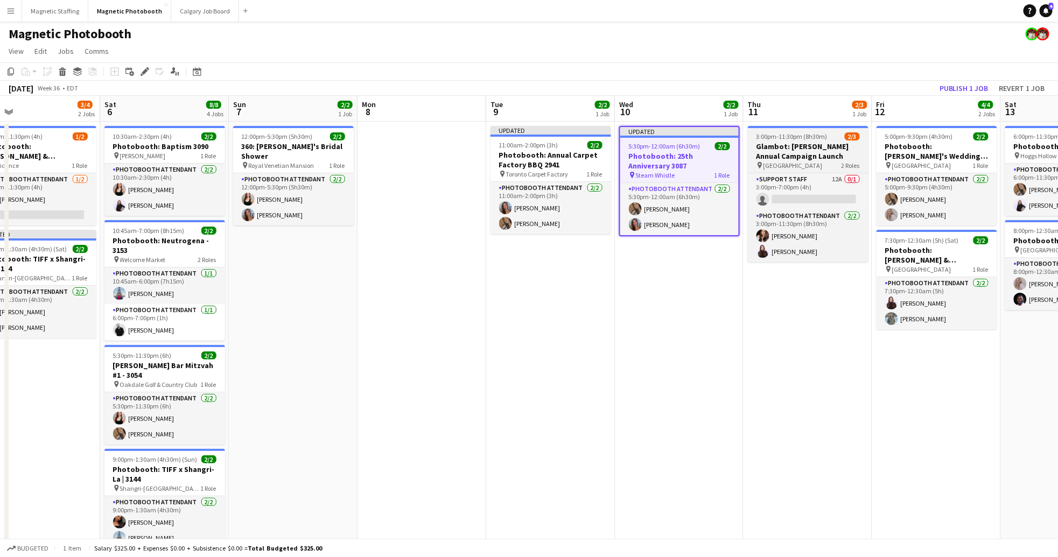
click at [811, 149] on h3 "Glambot: [PERSON_NAME] Annual Campaign Launch" at bounding box center [808, 151] width 121 height 19
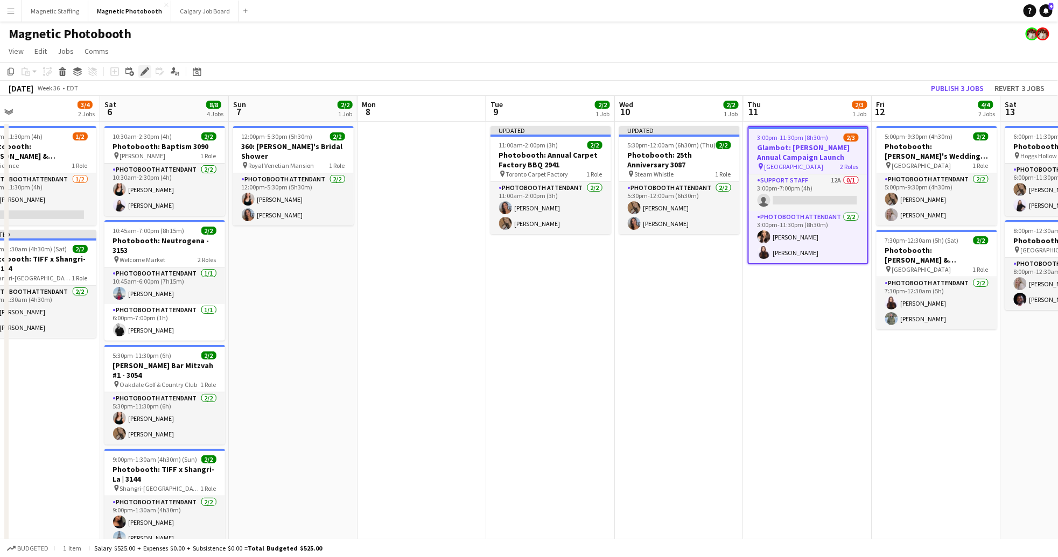
click at [143, 68] on icon "Edit" at bounding box center [144, 71] width 9 height 9
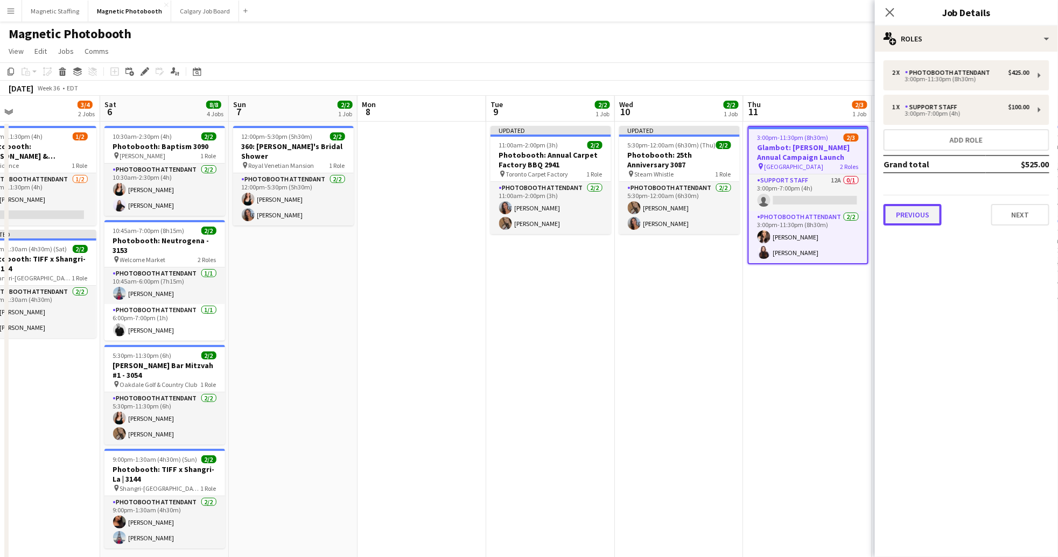
click at [922, 212] on button "Previous" at bounding box center [912, 215] width 58 height 22
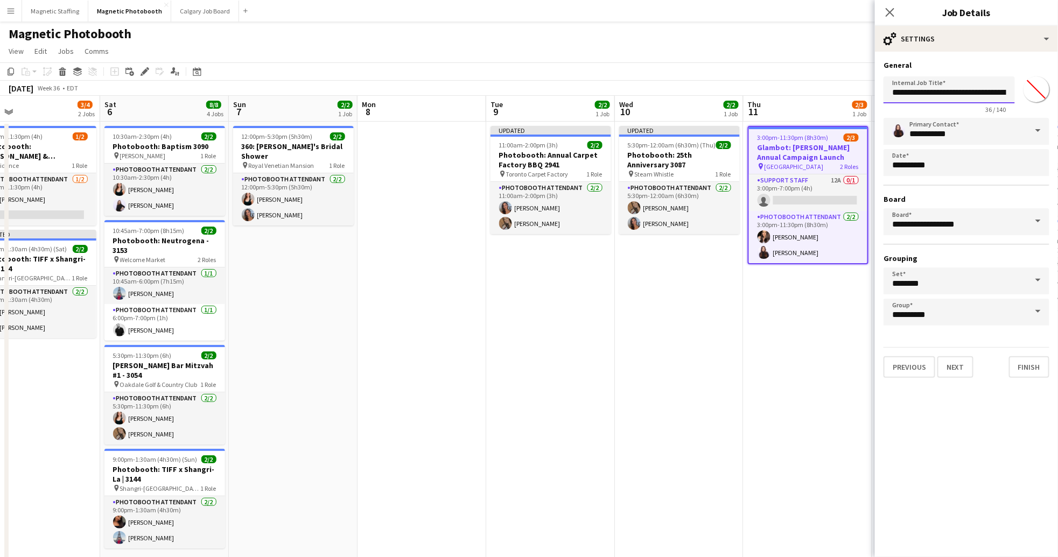
click at [990, 91] on input "**********" at bounding box center [948, 89] width 131 height 27
type input "**********"
click at [1031, 364] on button "Finish" at bounding box center [1029, 367] width 40 height 22
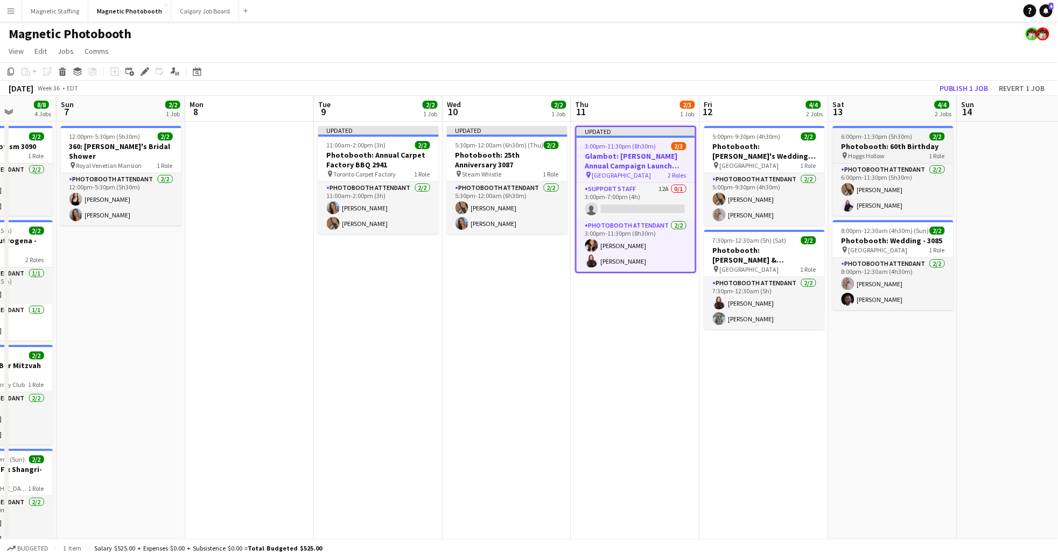
scroll to position [0, 459]
click at [879, 146] on h3 "Photobooth: 60th Birthday" at bounding box center [892, 147] width 121 height 10
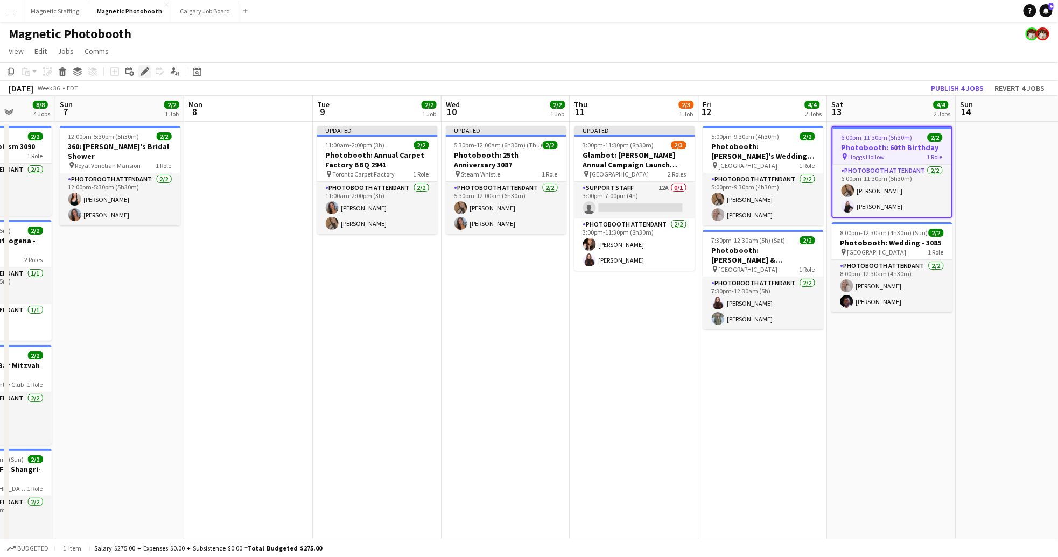
click at [142, 70] on icon "Edit" at bounding box center [144, 71] width 9 height 9
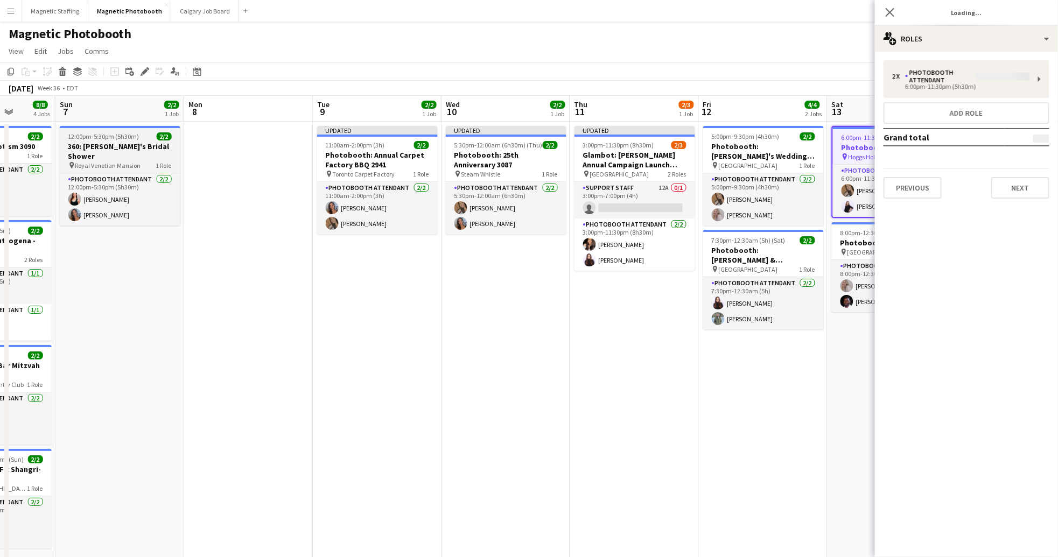
type input "*******"
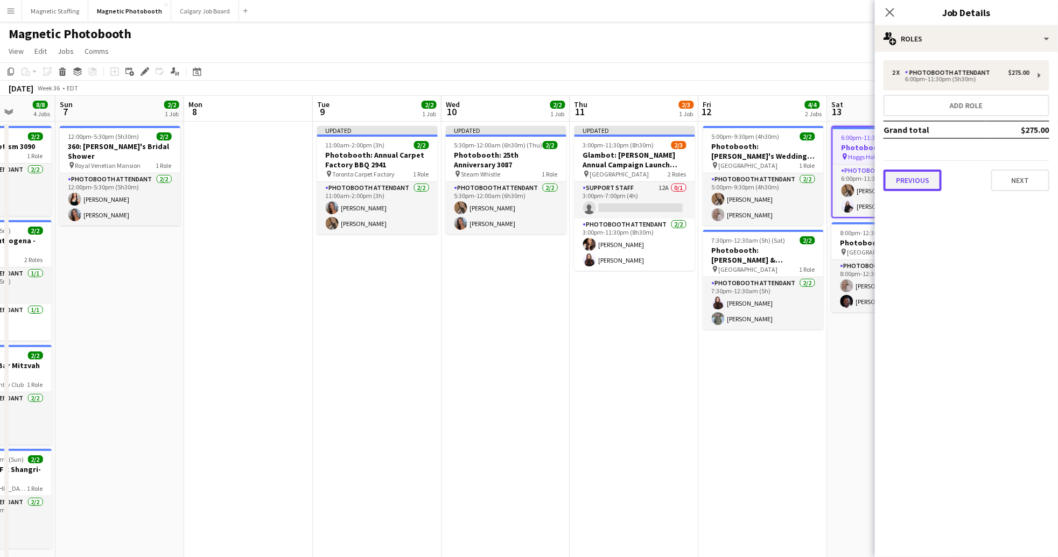
click at [917, 179] on button "Previous" at bounding box center [912, 181] width 58 height 22
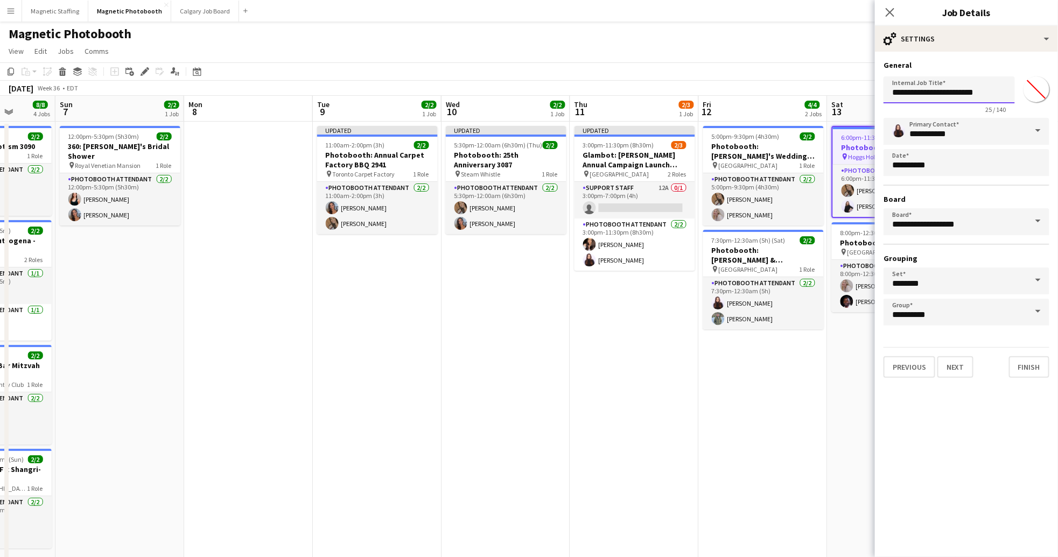
click at [985, 91] on input "**********" at bounding box center [948, 89] width 131 height 27
type input "**********"
click at [1028, 365] on button "Finish" at bounding box center [1029, 367] width 40 height 22
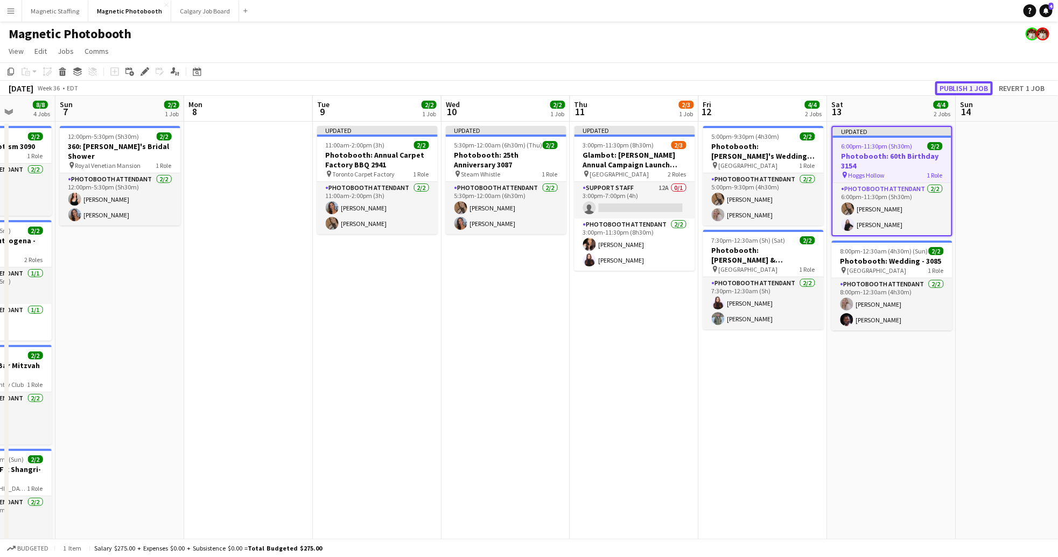
click at [973, 87] on button "Publish 1 job" at bounding box center [964, 88] width 58 height 14
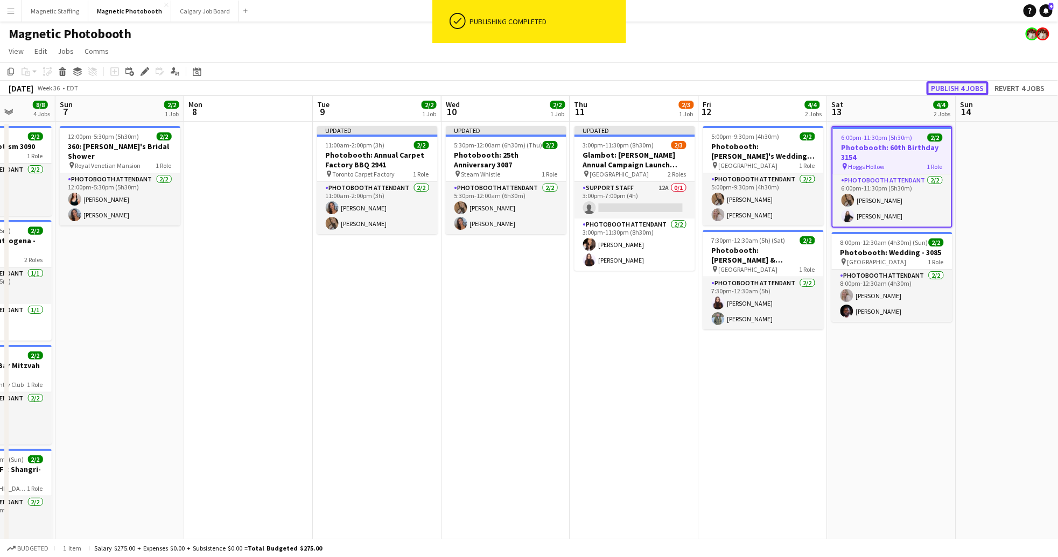
click at [973, 87] on button "Publish 4 jobs" at bounding box center [957, 88] width 62 height 14
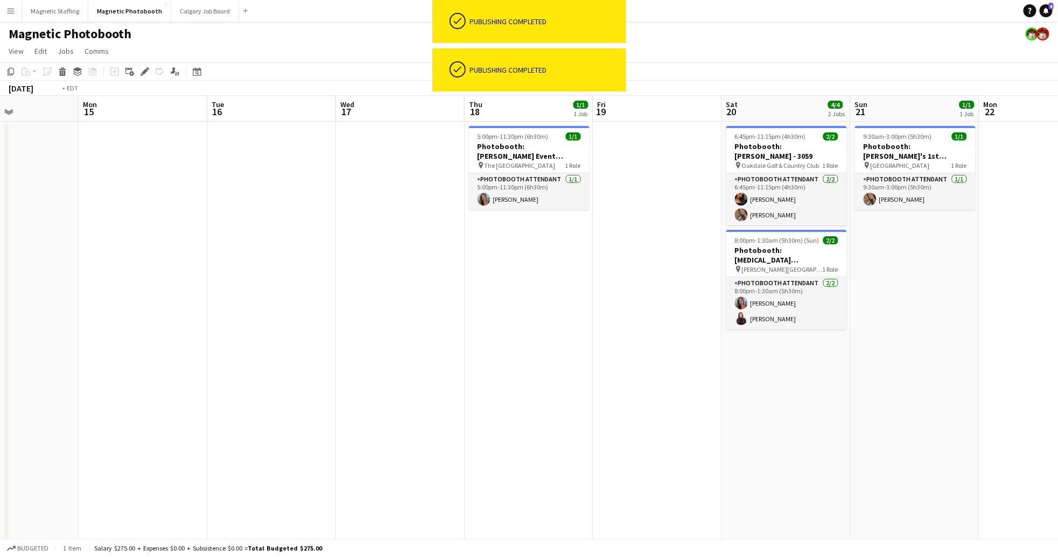
scroll to position [0, 273]
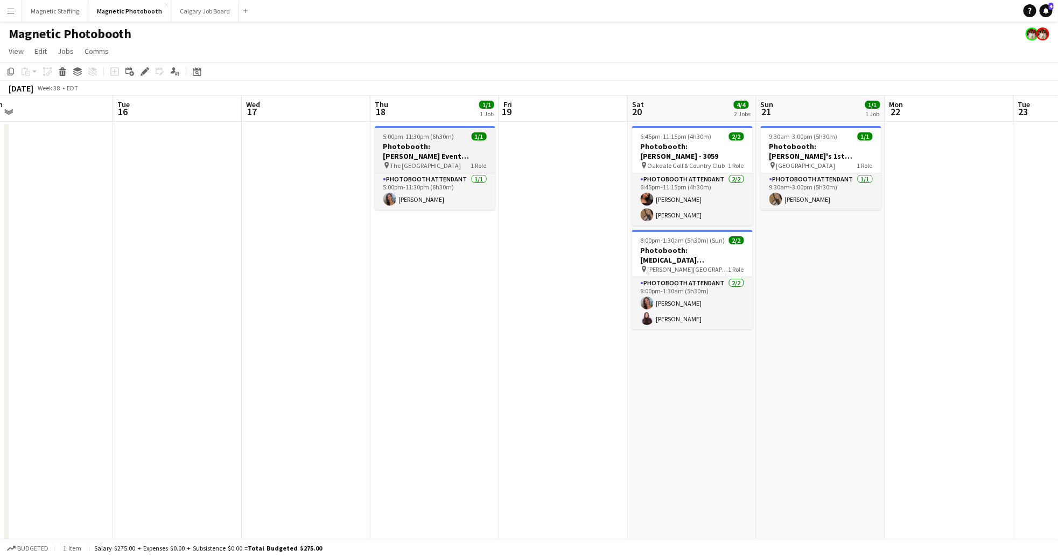
click at [436, 145] on h3 "Photobooth: [PERSON_NAME] Event (#3157)" at bounding box center [435, 151] width 121 height 19
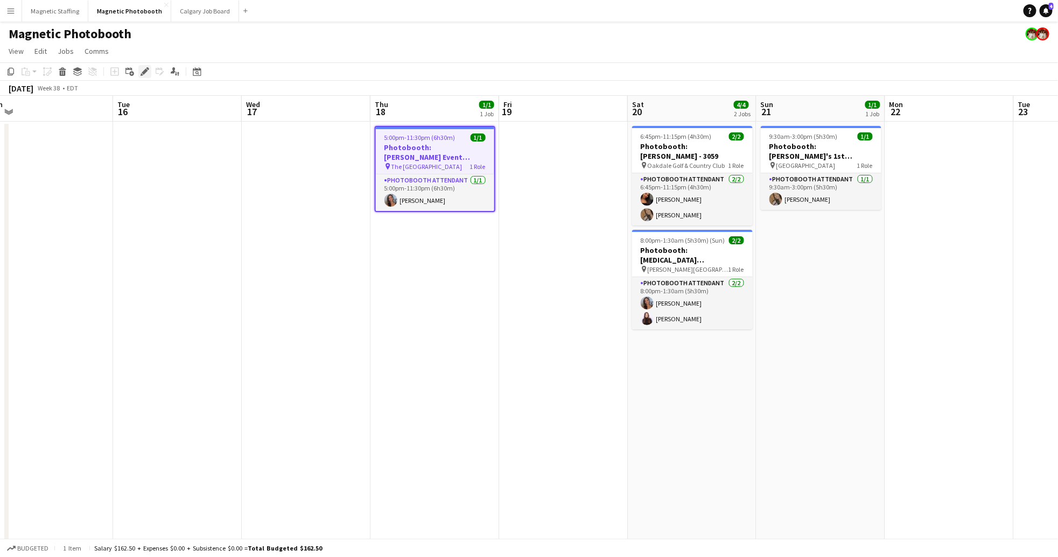
click at [146, 76] on div "Edit" at bounding box center [144, 71] width 13 height 13
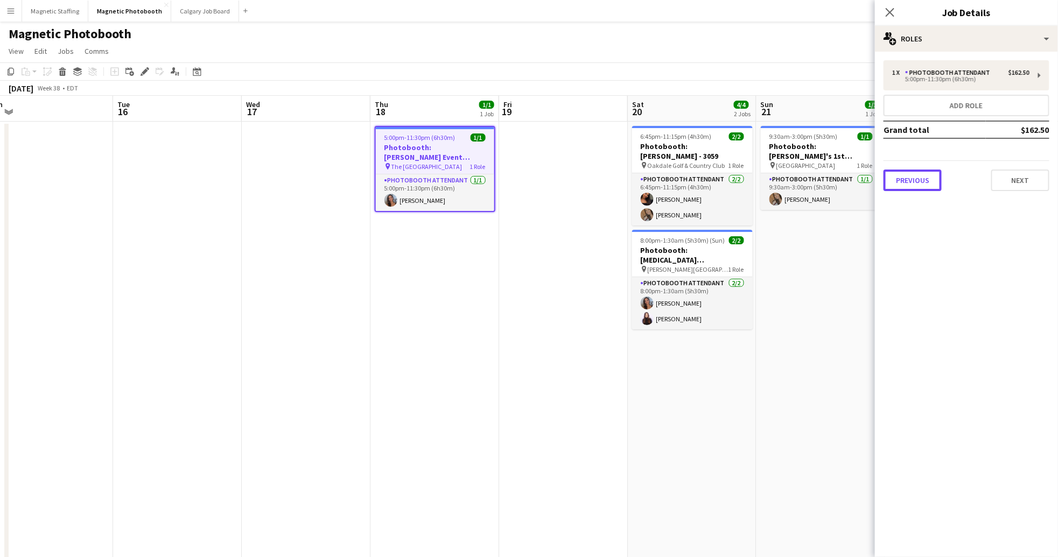
drag, startPoint x: 907, startPoint y: 180, endPoint x: 1026, endPoint y: 249, distance: 137.0
click at [907, 180] on button "Previous" at bounding box center [912, 181] width 58 height 22
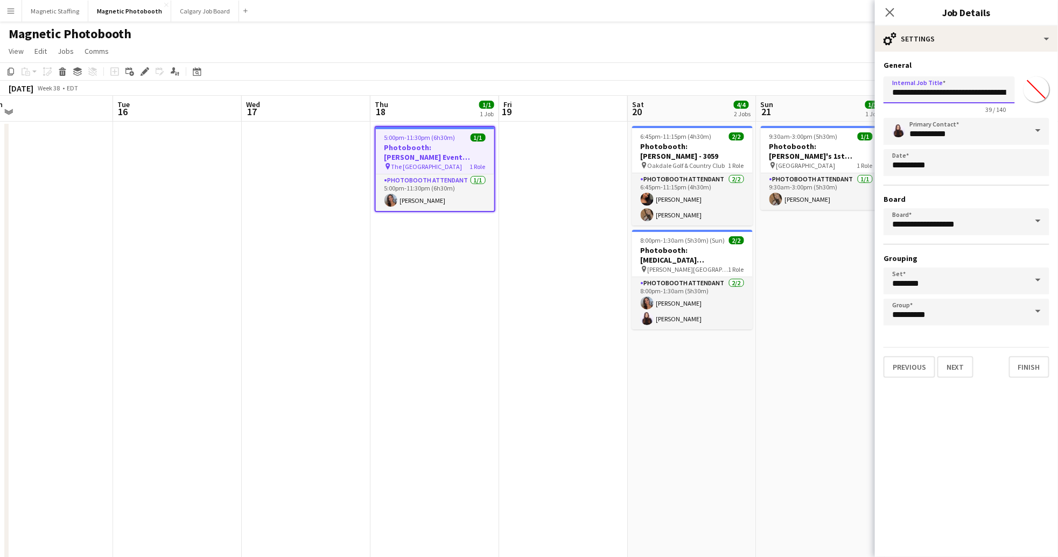
drag, startPoint x: 996, startPoint y: 100, endPoint x: 988, endPoint y: 98, distance: 7.6
click at [995, 100] on input "**********" at bounding box center [948, 89] width 131 height 27
click at [989, 91] on input "**********" at bounding box center [948, 89] width 131 height 27
type input "**********"
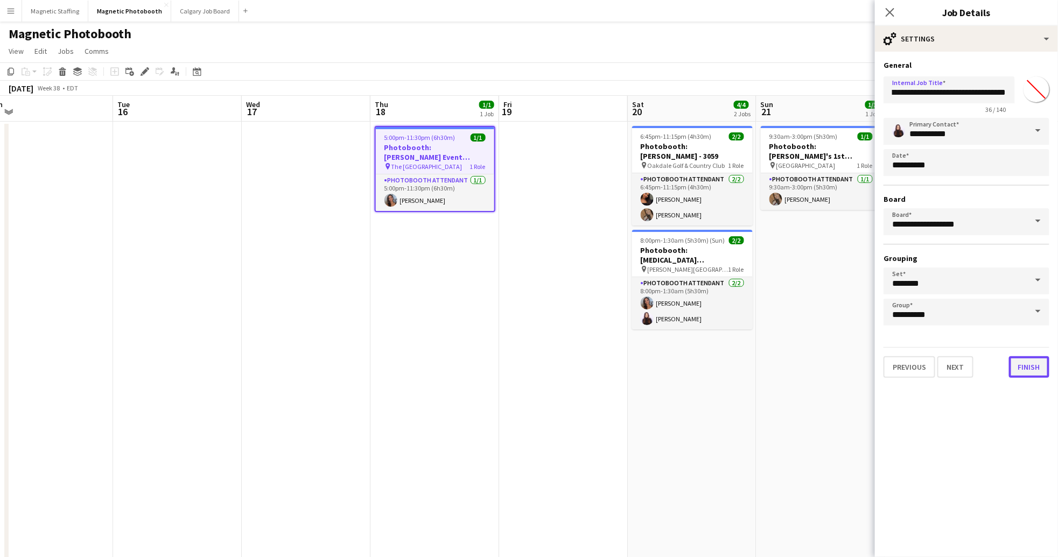
scroll to position [0, 0]
click at [1037, 368] on button "Finish" at bounding box center [1029, 367] width 40 height 22
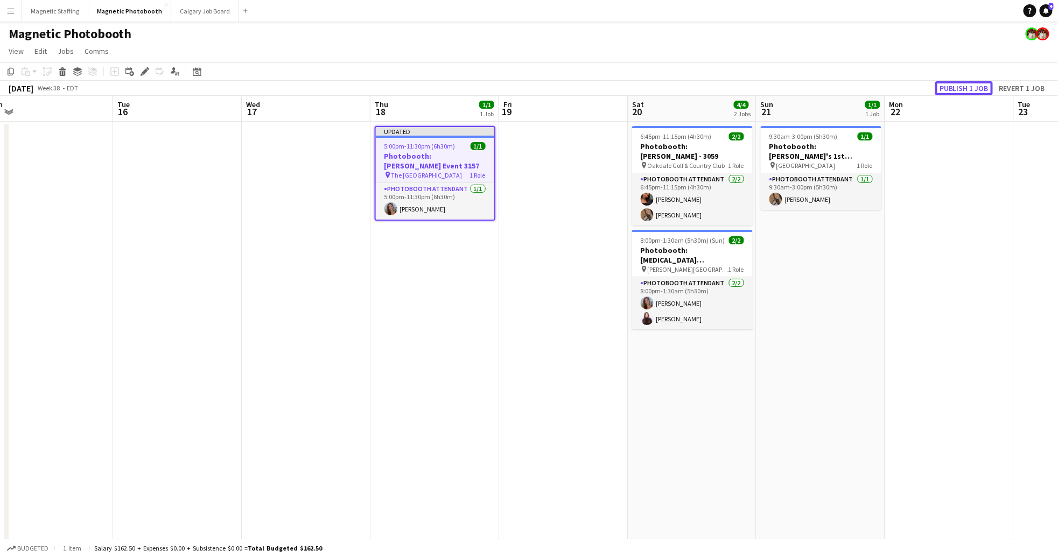
click at [978, 93] on button "Publish 1 job" at bounding box center [964, 88] width 58 height 14
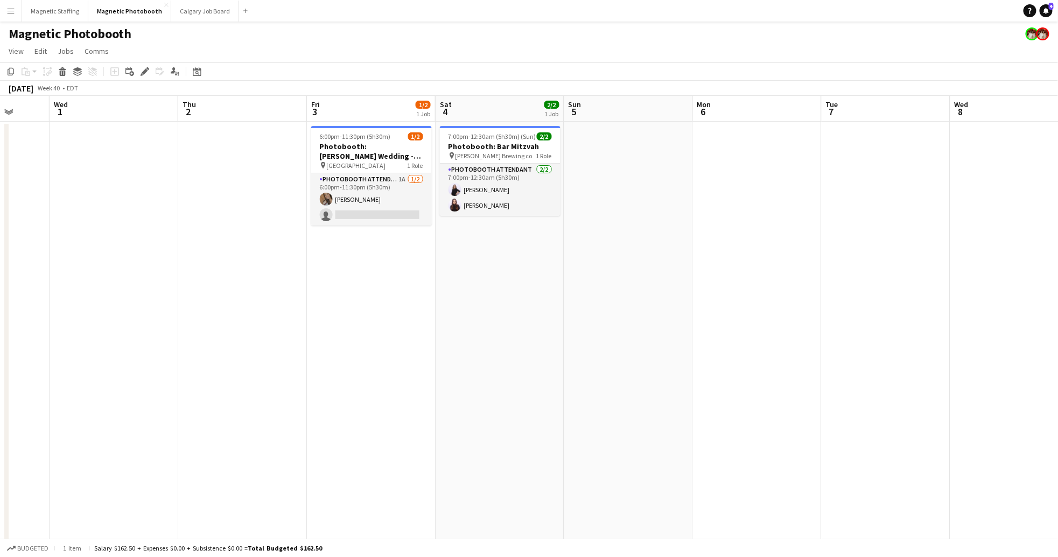
scroll to position [0, 333]
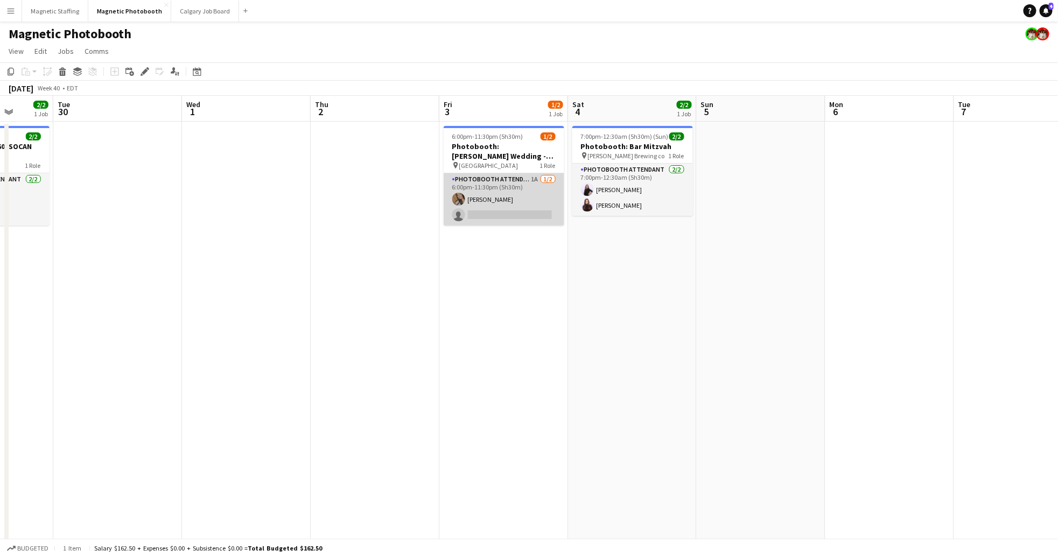
click at [495, 201] on app-card-role "Photobooth Attendant 1A [DATE] 6:00pm-11:30pm (5h30m) [PERSON_NAME] single-neut…" at bounding box center [503, 199] width 121 height 52
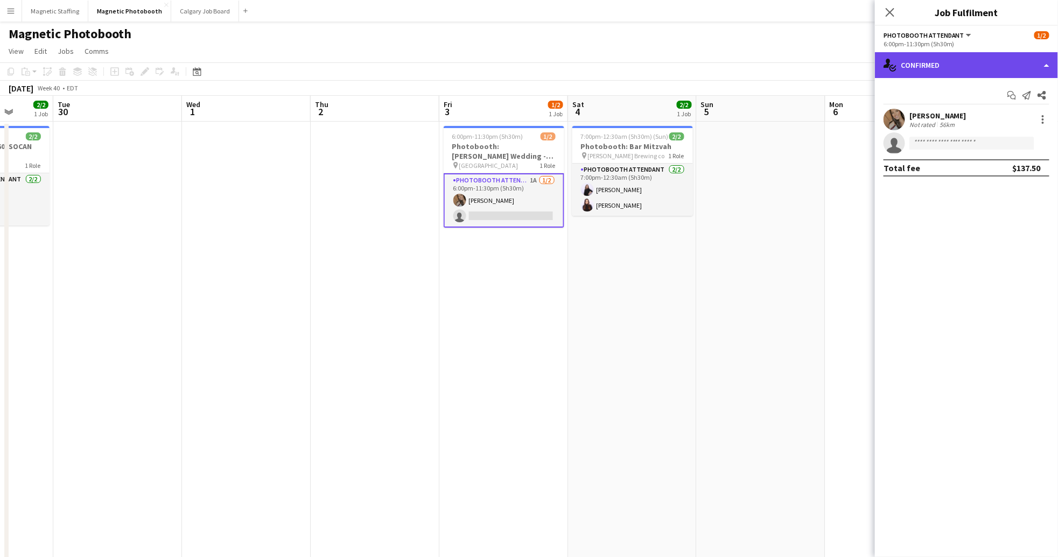
click at [988, 69] on div "single-neutral-actions-check-2 Confirmed" at bounding box center [966, 65] width 183 height 26
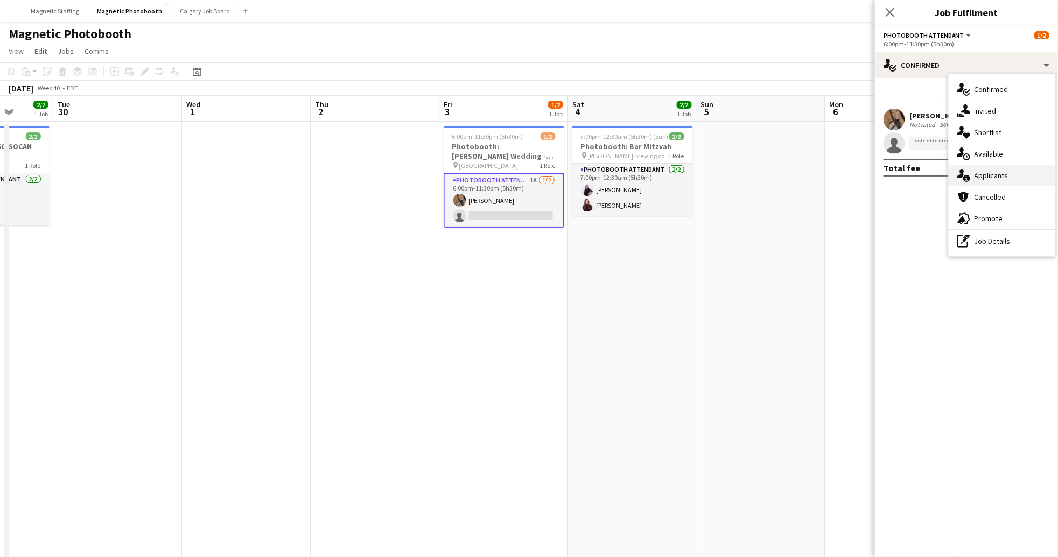
drag, startPoint x: 1006, startPoint y: 158, endPoint x: 1010, endPoint y: 179, distance: 20.7
click at [1010, 179] on div "single-neutral-actions-check-2 Confirmed single-neutral-actions-share-1 Invited…" at bounding box center [1001, 165] width 107 height 182
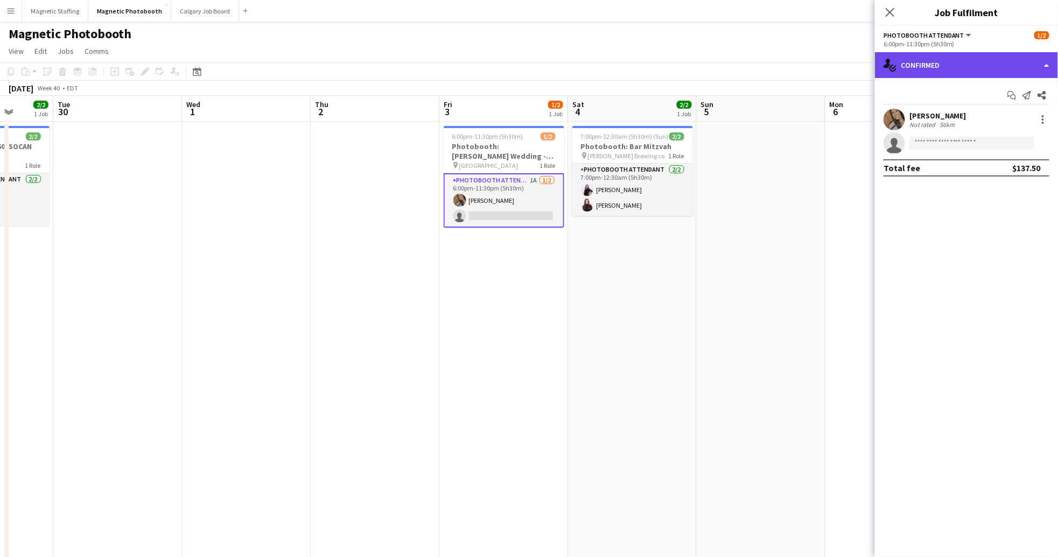
click at [968, 70] on div "single-neutral-actions-check-2 Confirmed" at bounding box center [966, 65] width 183 height 26
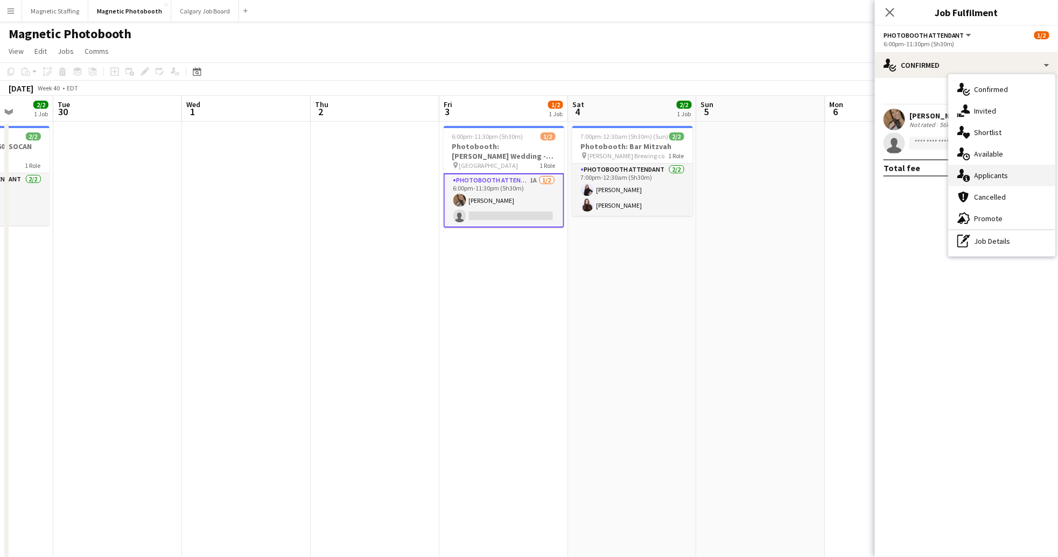
click at [997, 174] on span "Applicants" at bounding box center [991, 176] width 34 height 10
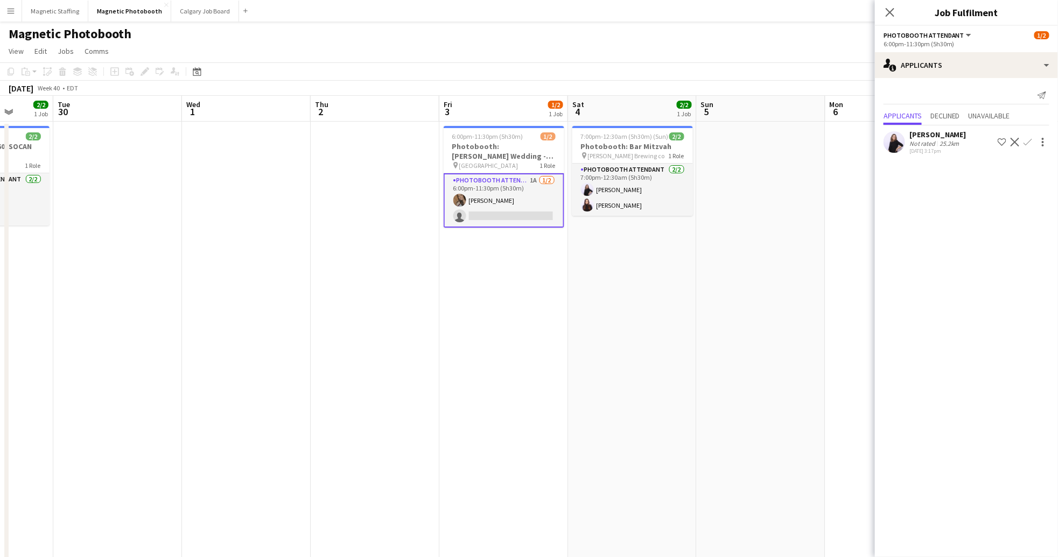
click at [630, 280] on app-date-cell "7:00pm-12:30am (5h30m) (Sun) 2/2 Photobooth: Bar Mitzvah pin [PERSON_NAME] Brew…" at bounding box center [632, 352] width 129 height 461
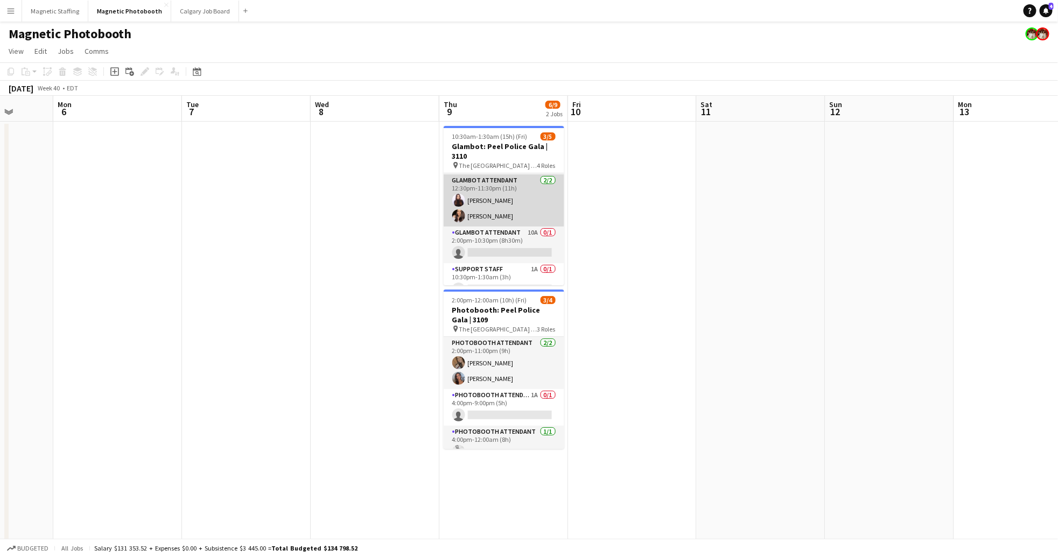
scroll to position [50, 0]
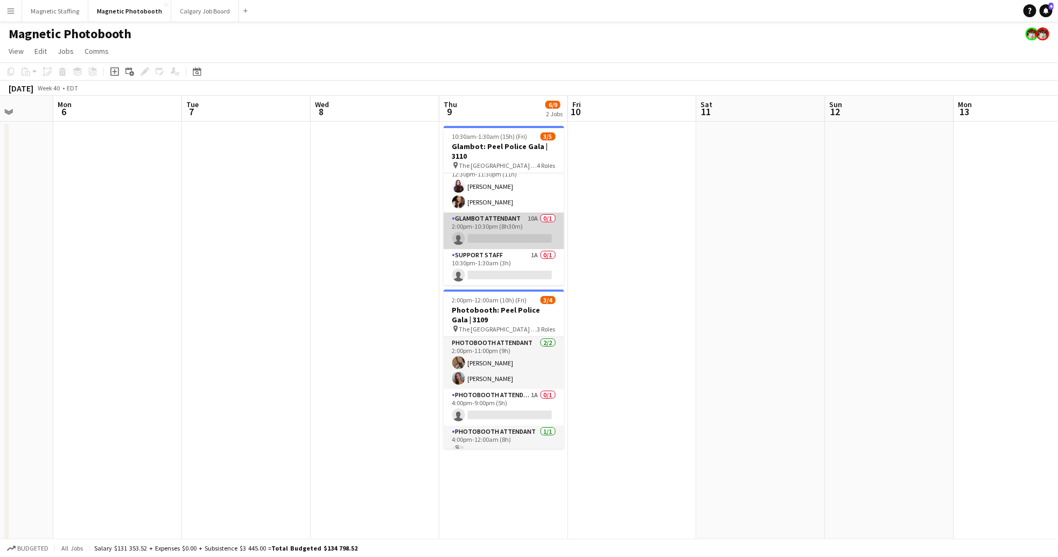
click at [524, 232] on app-card-role "Glambot Attendant 10A 0/1 2:00pm-10:30pm (8h30m) single-neutral-actions" at bounding box center [503, 231] width 121 height 37
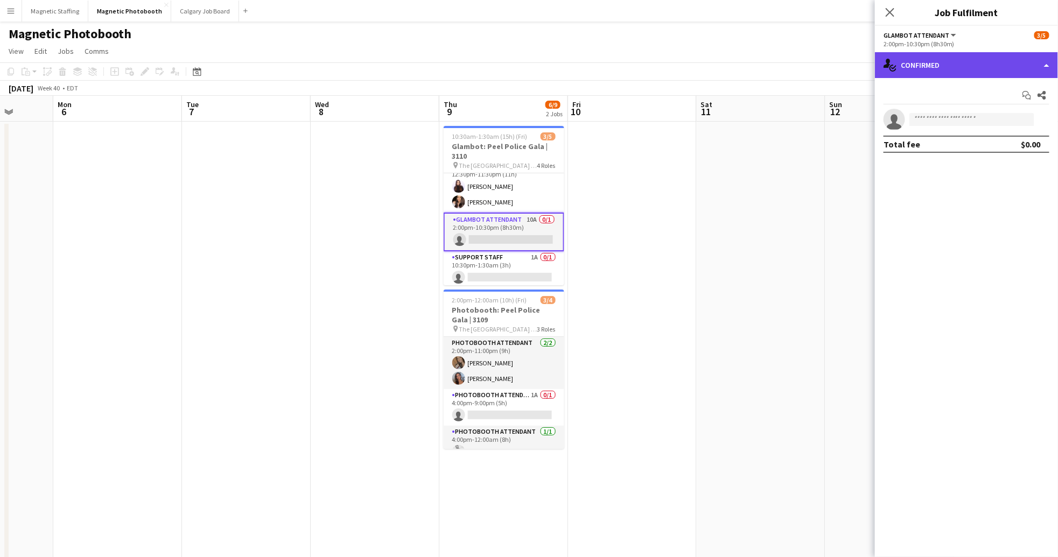
click at [939, 76] on div "single-neutral-actions-check-2 Confirmed" at bounding box center [966, 65] width 183 height 26
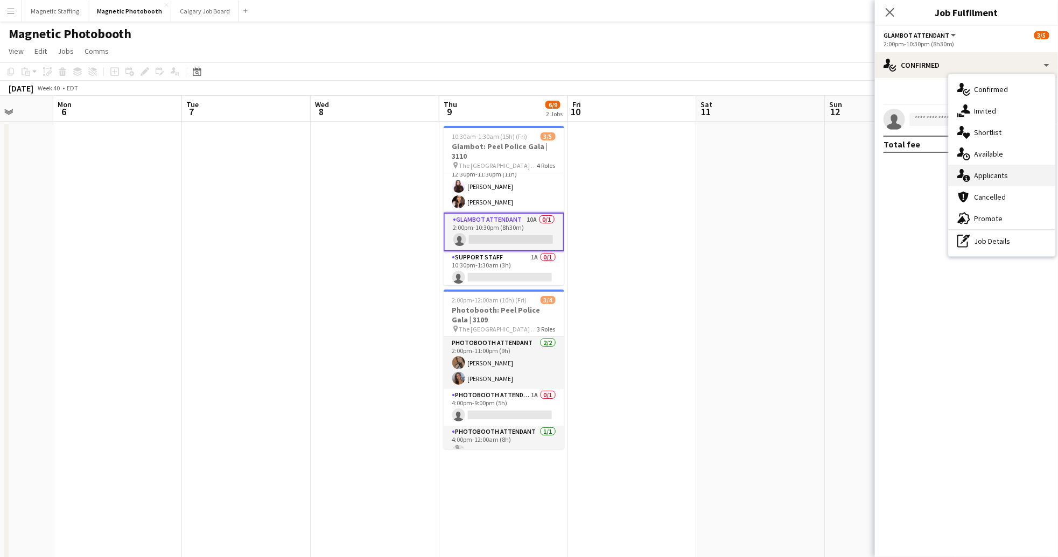
click at [1004, 177] on span "Applicants" at bounding box center [991, 176] width 34 height 10
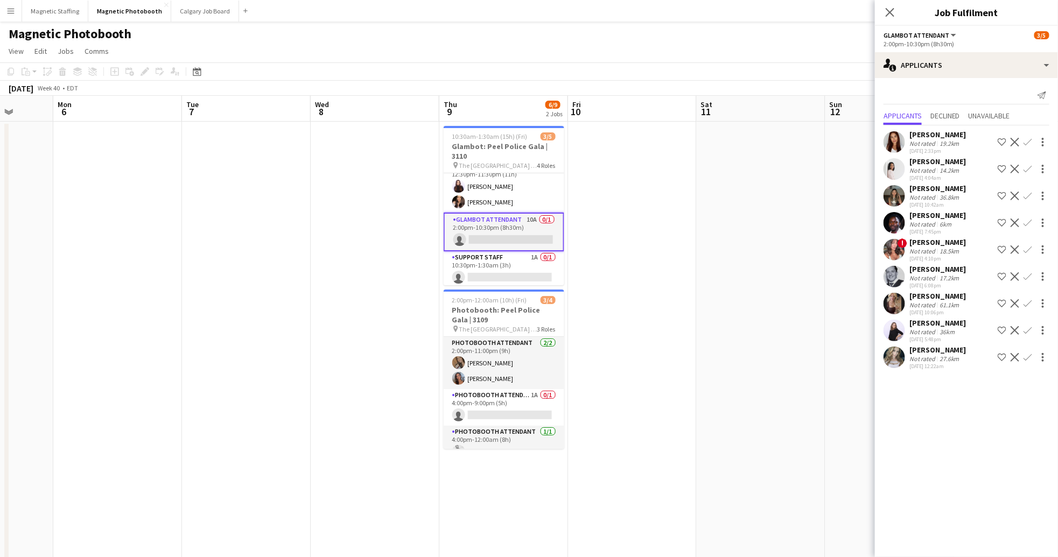
click at [903, 280] on app-user-avatar at bounding box center [894, 277] width 22 height 22
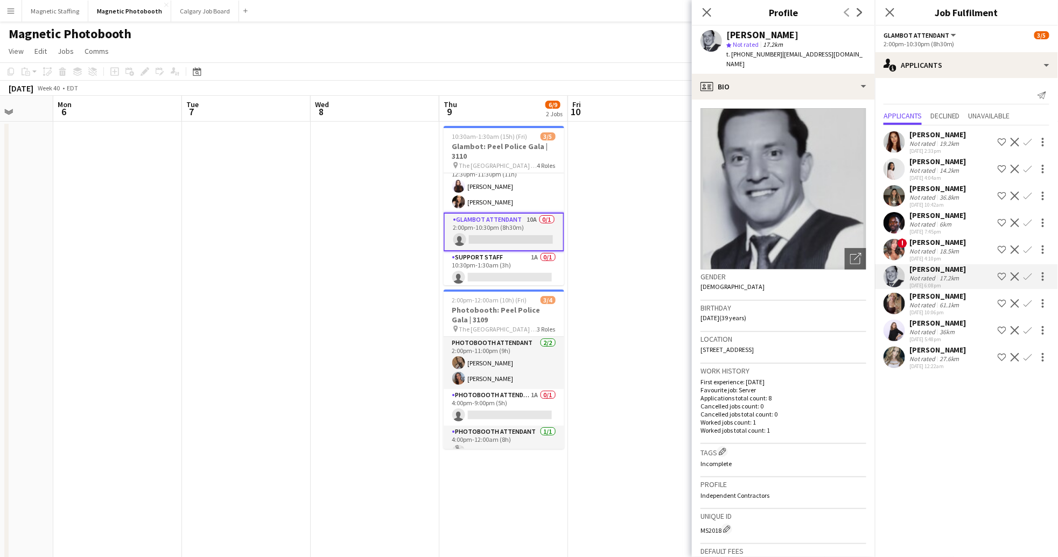
click at [903, 280] on app-user-avatar at bounding box center [894, 277] width 22 height 22
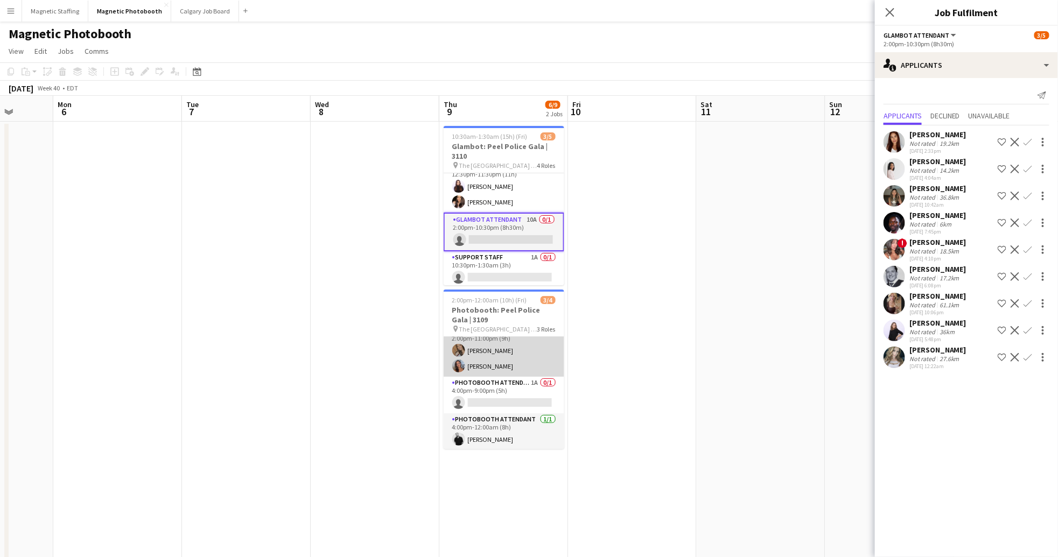
scroll to position [13, 0]
click at [520, 383] on app-card-role "Photobooth Attendant 1A 0/1 4:00pm-9:00pm (5h) single-neutral-actions" at bounding box center [503, 394] width 121 height 37
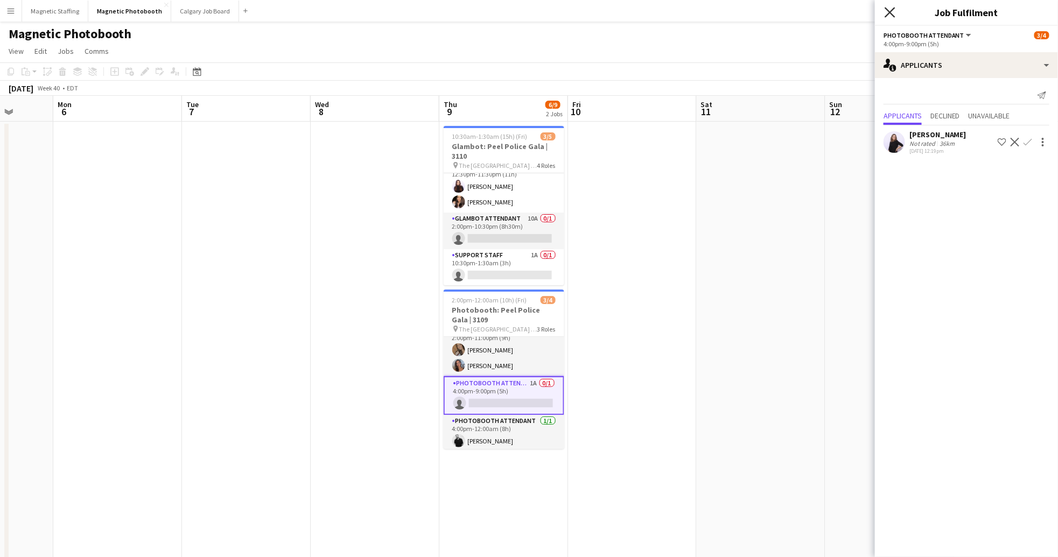
click at [886, 11] on icon "Close pop-in" at bounding box center [889, 12] width 10 height 10
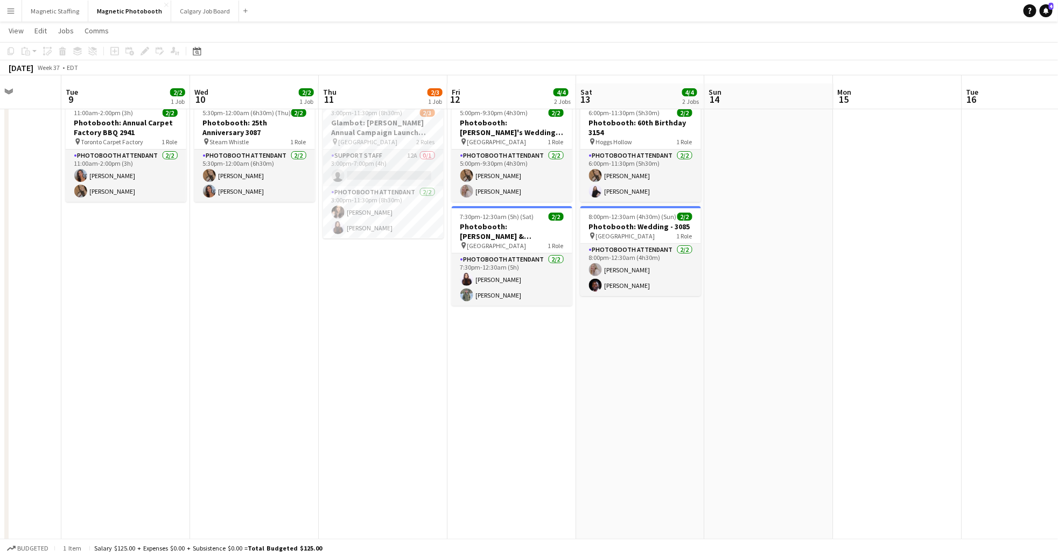
scroll to position [21, 0]
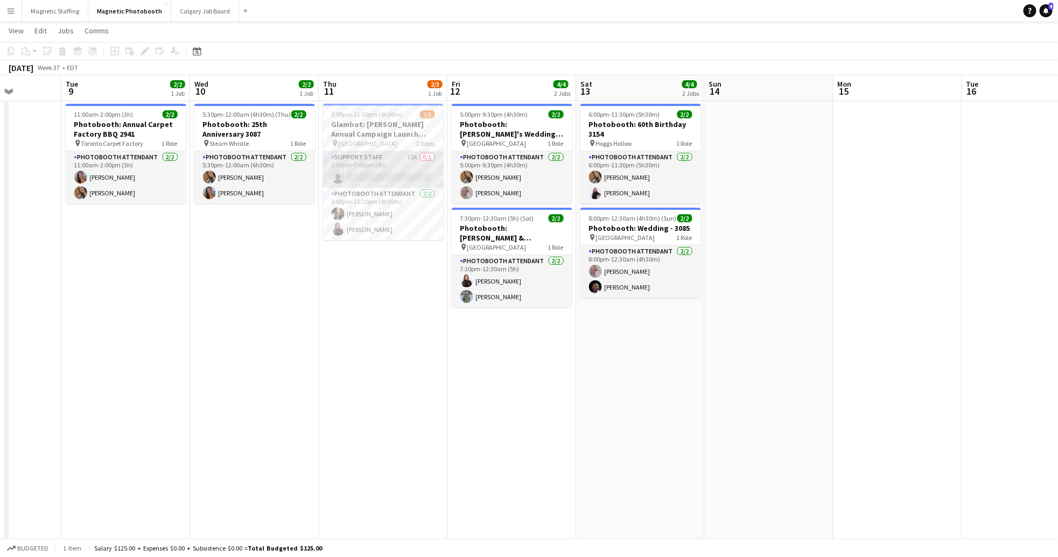
click at [377, 173] on app-card-role "Support Staff 12A 0/1 3:00pm-7:00pm (4h) single-neutral-actions" at bounding box center [383, 169] width 121 height 37
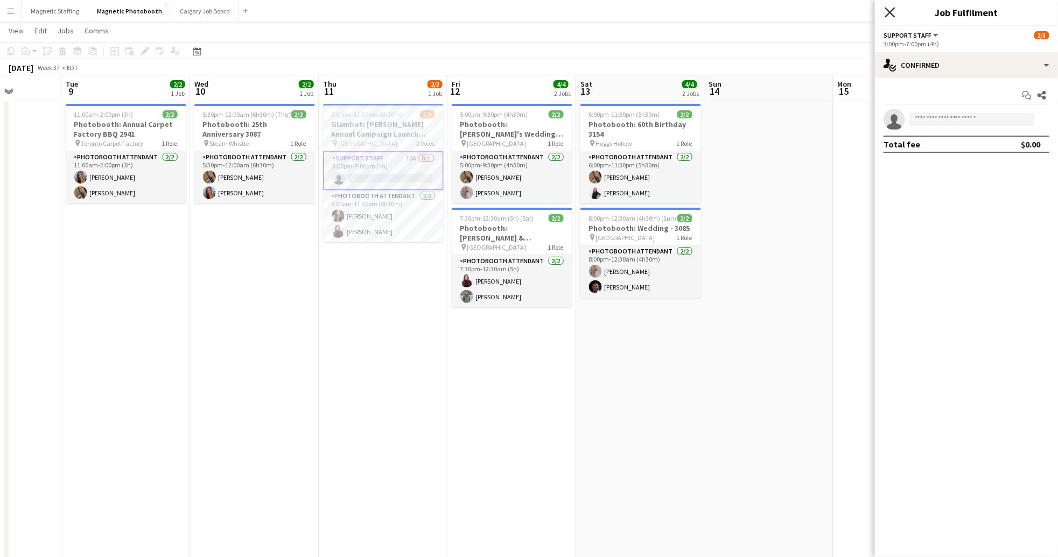
click at [894, 7] on icon "Close pop-in" at bounding box center [889, 12] width 10 height 10
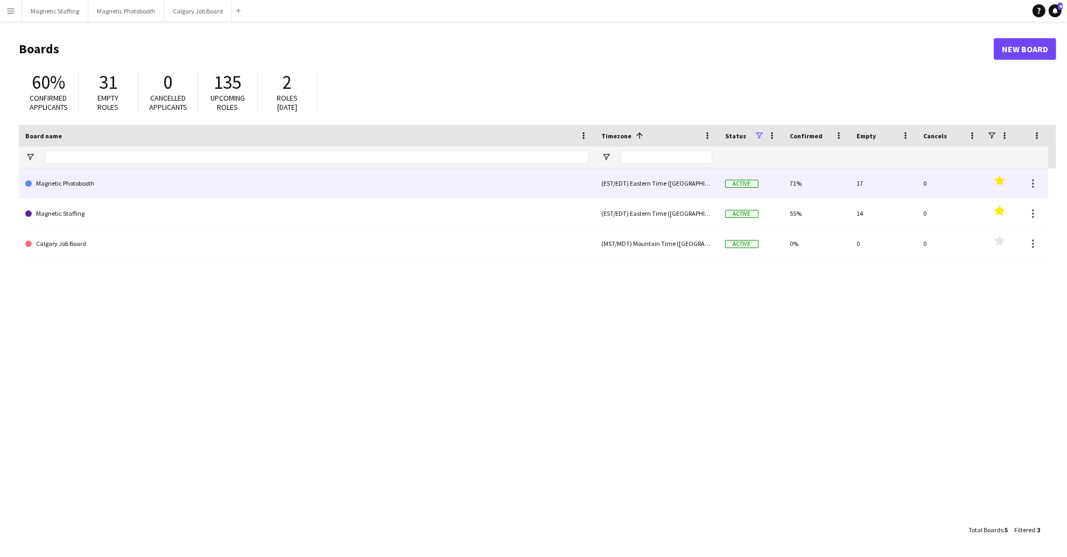
click at [94, 179] on link "Magnetic Photobooth" at bounding box center [306, 183] width 563 height 30
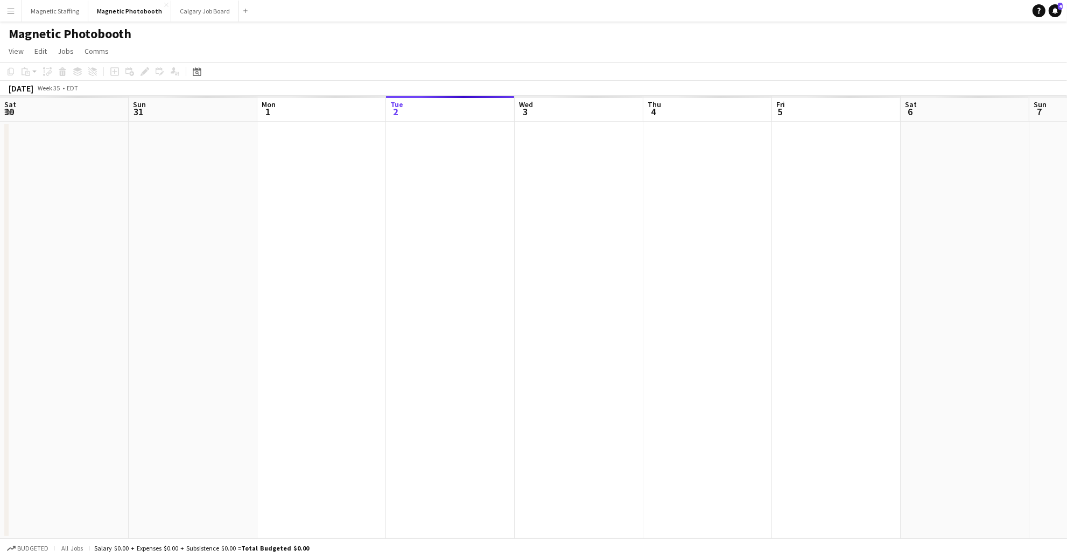
scroll to position [0, 257]
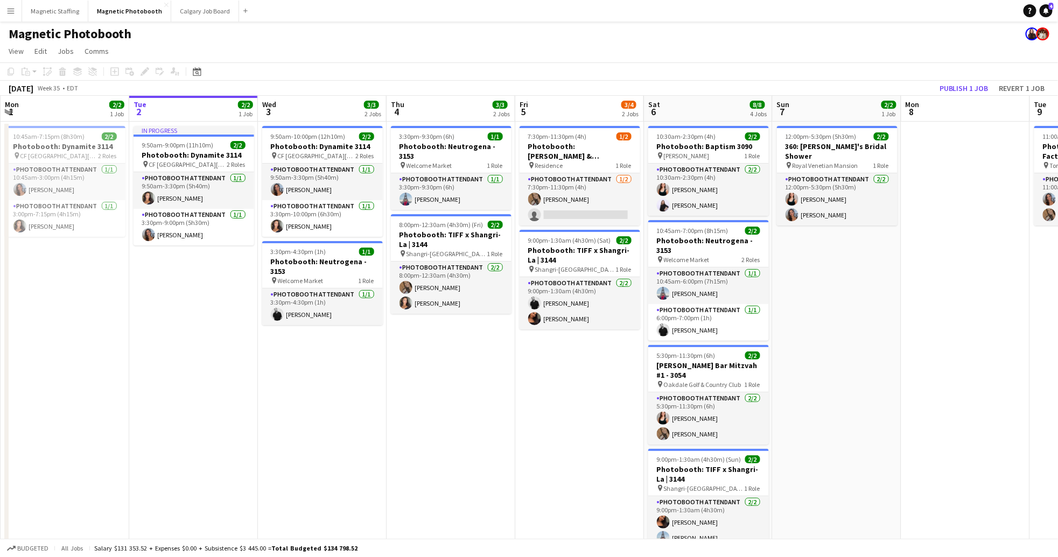
click at [33, 92] on div "[DATE]" at bounding box center [21, 88] width 25 height 11
click at [17, 48] on span "View" at bounding box center [16, 51] width 15 height 10
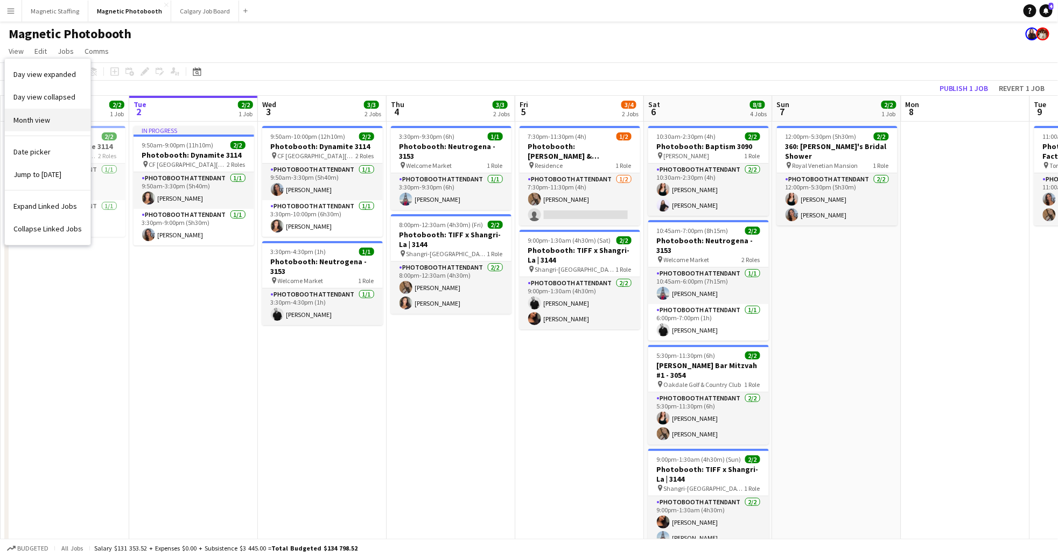
click at [42, 118] on span "Month view" at bounding box center [31, 120] width 37 height 10
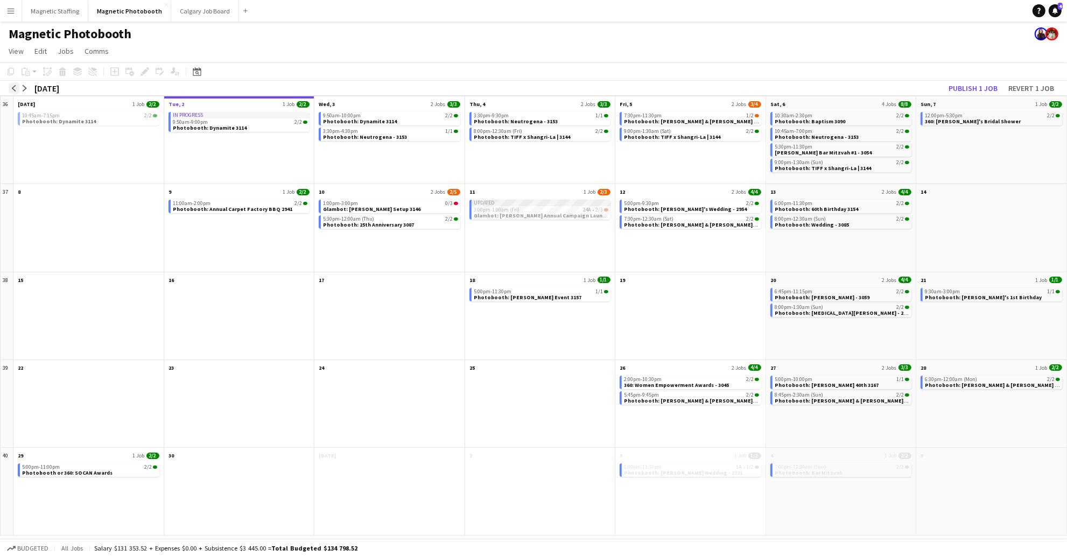
click at [17, 88] on app-icon "arrow-left" at bounding box center [14, 88] width 6 height 6
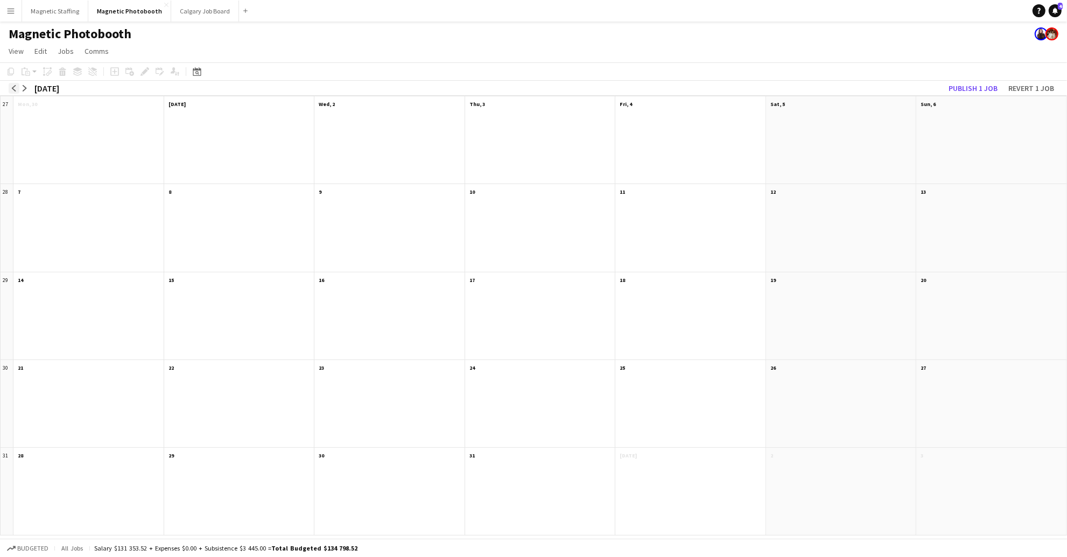
click at [17, 88] on app-icon "arrow-left" at bounding box center [14, 88] width 6 height 6
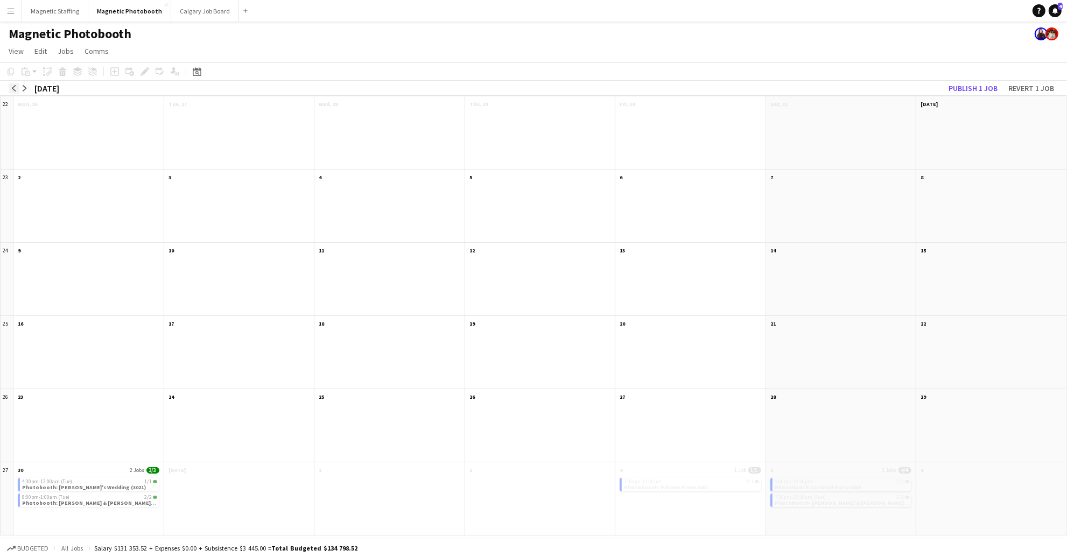
click at [17, 88] on app-icon "arrow-left" at bounding box center [14, 88] width 6 height 6
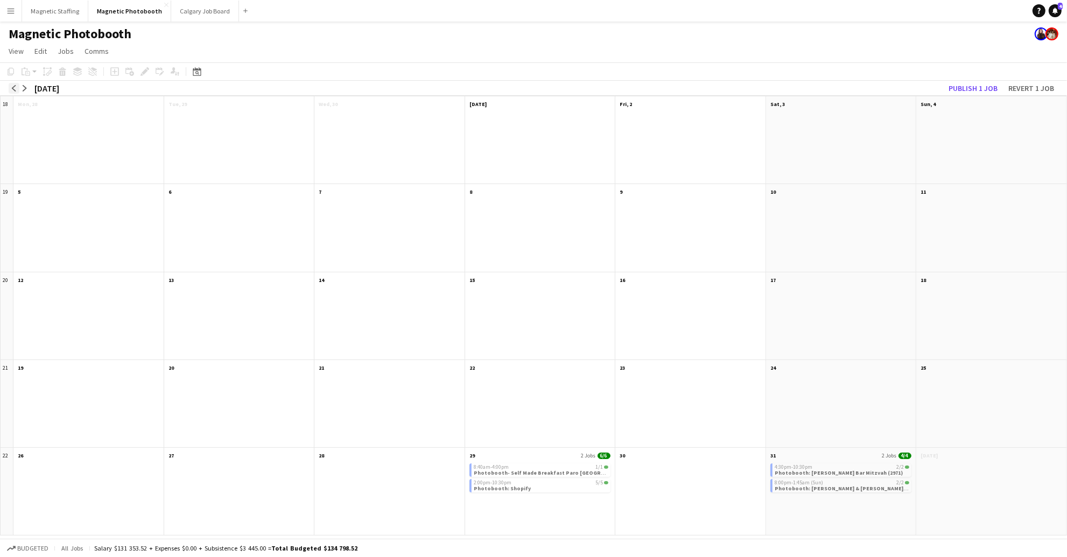
click at [17, 88] on app-icon "arrow-left" at bounding box center [14, 88] width 6 height 6
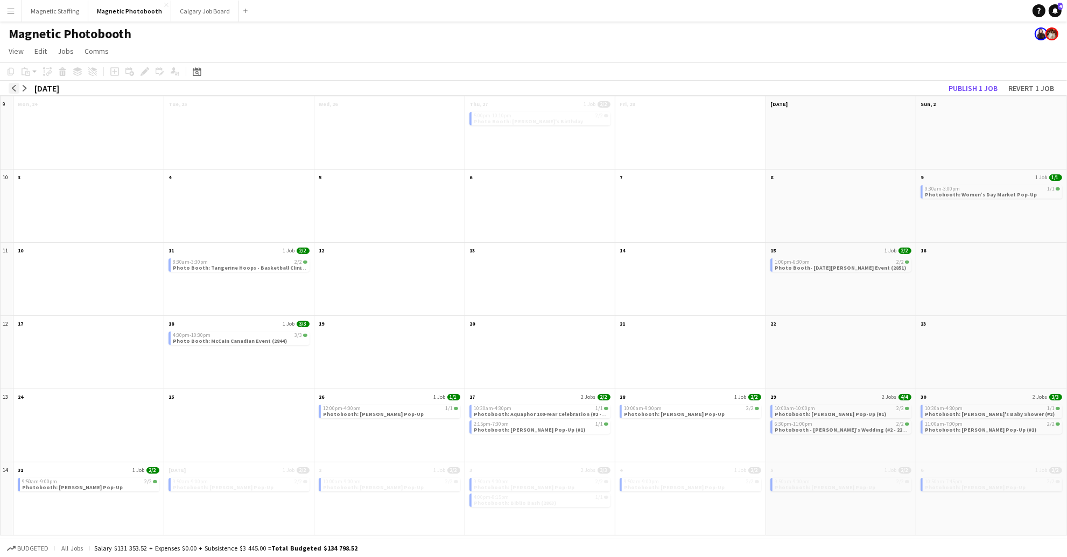
click at [16, 88] on app-icon "arrow-left" at bounding box center [14, 88] width 6 height 6
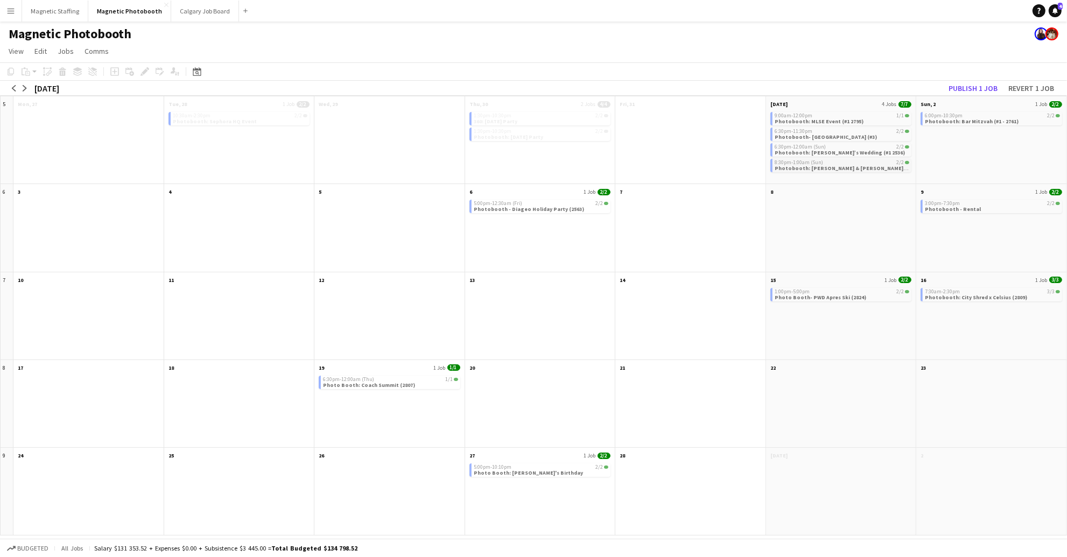
click at [864, 167] on span "Photobooth: Zenobia & Marc's Wedding (#2)" at bounding box center [857, 168] width 167 height 7
